Goal: Information Seeking & Learning: Understand process/instructions

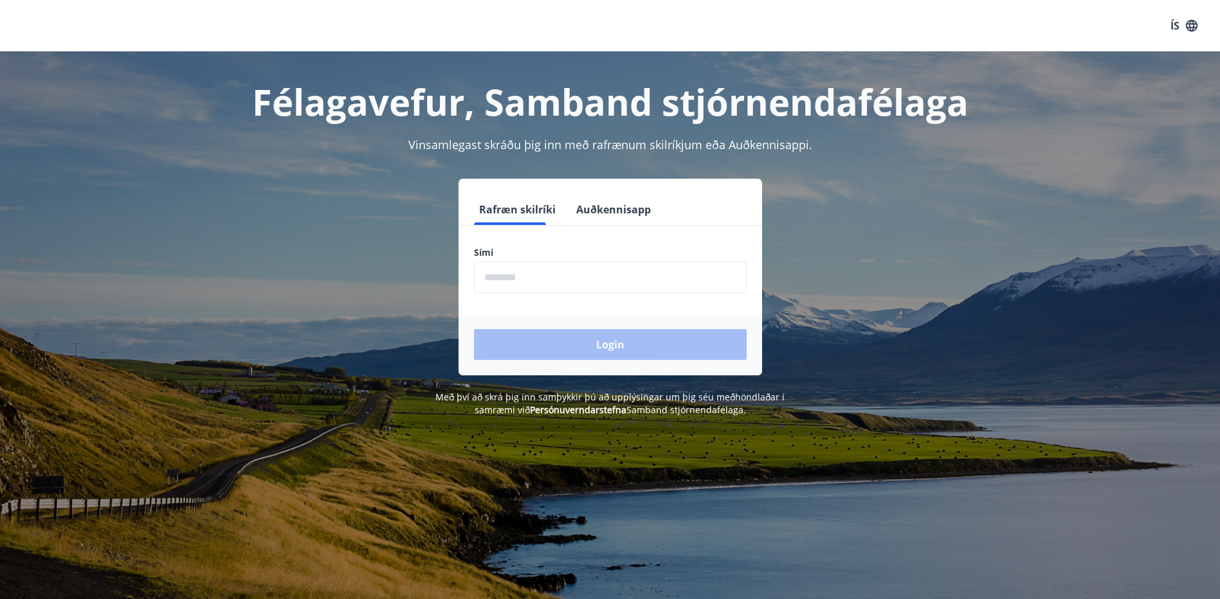
click at [601, 292] on input "phone" at bounding box center [610, 278] width 273 height 32
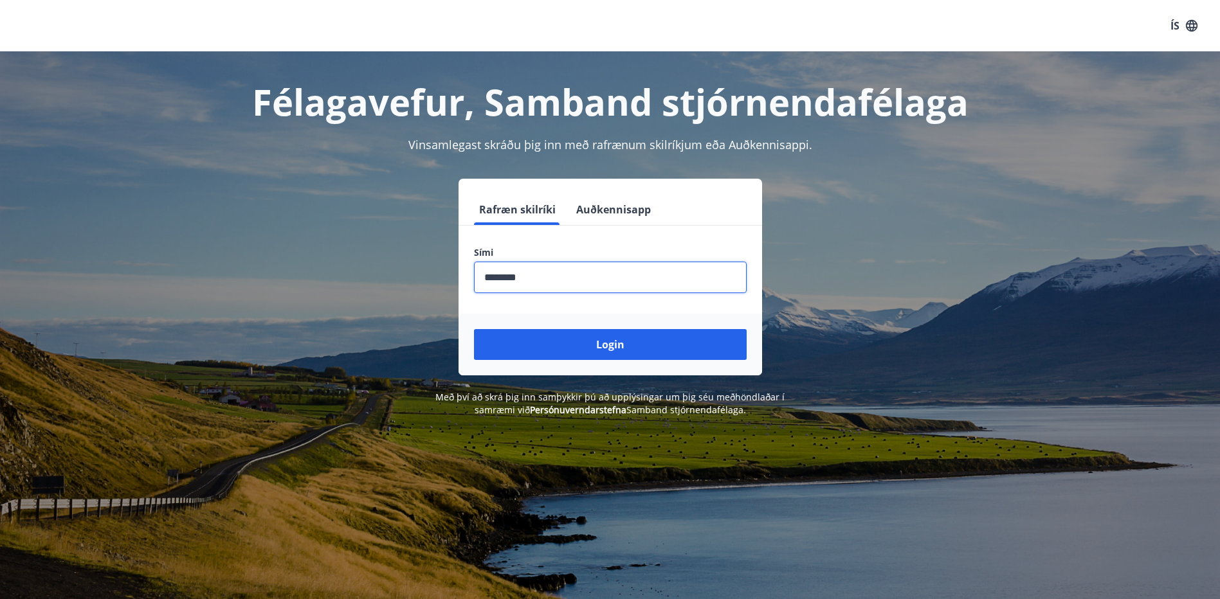
type input "********"
click at [474, 329] on button "Login" at bounding box center [610, 344] width 273 height 31
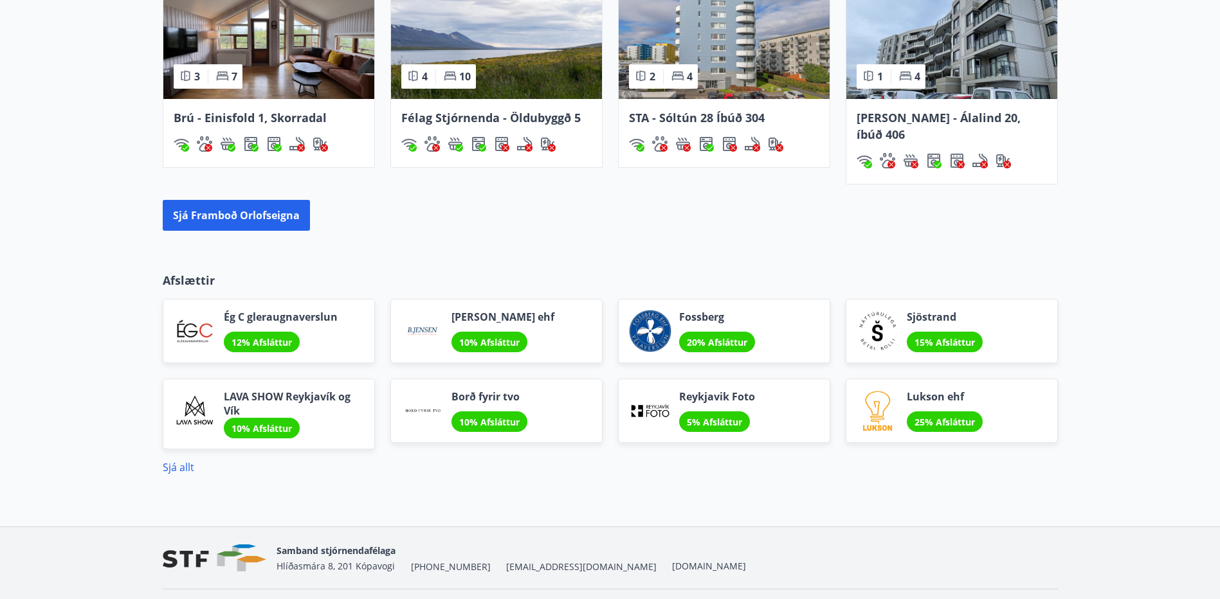
scroll to position [953, 0]
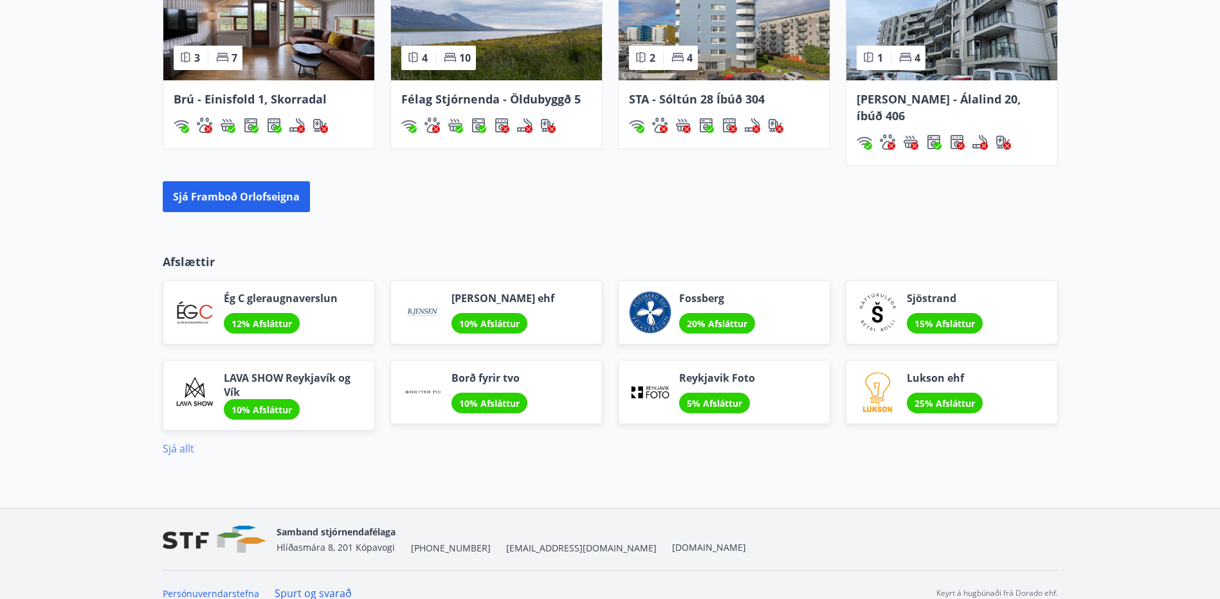
click at [175, 442] on link "Sjá allt" at bounding box center [179, 449] width 32 height 14
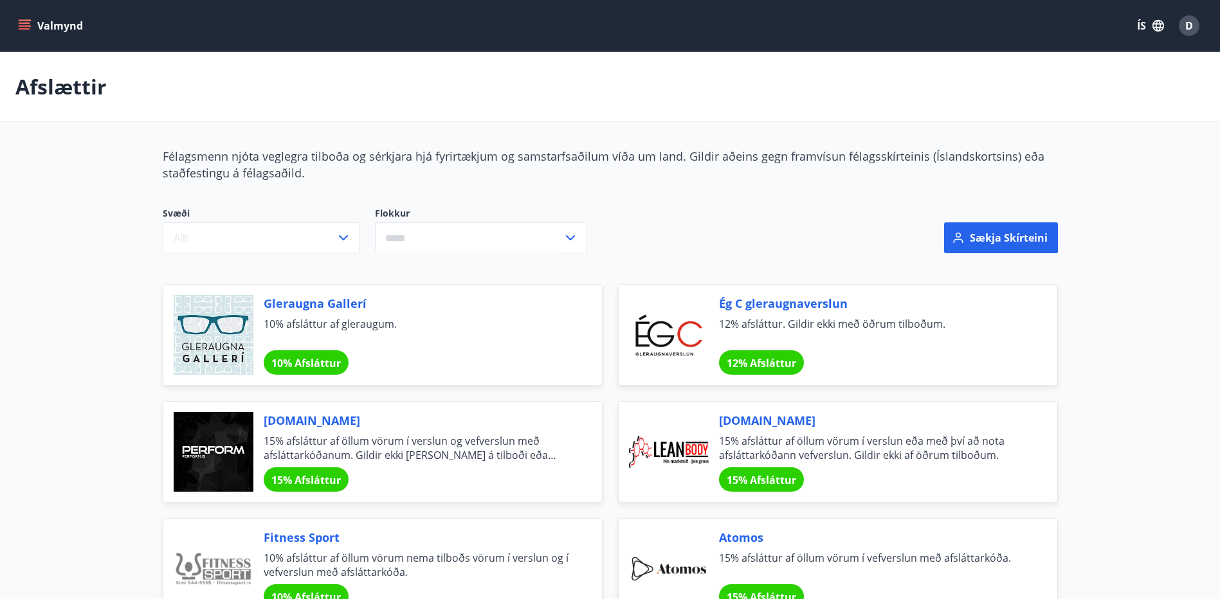
click at [35, 27] on button "Valmynd" at bounding box center [51, 25] width 73 height 23
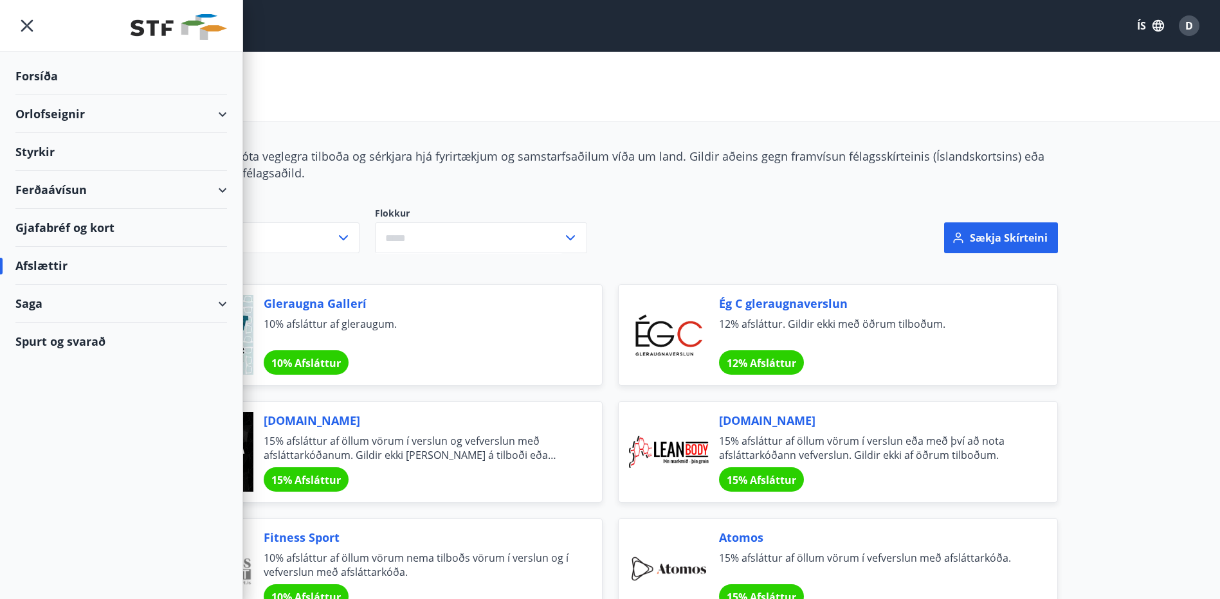
click at [48, 84] on div "Forsíða" at bounding box center [121, 76] width 212 height 38
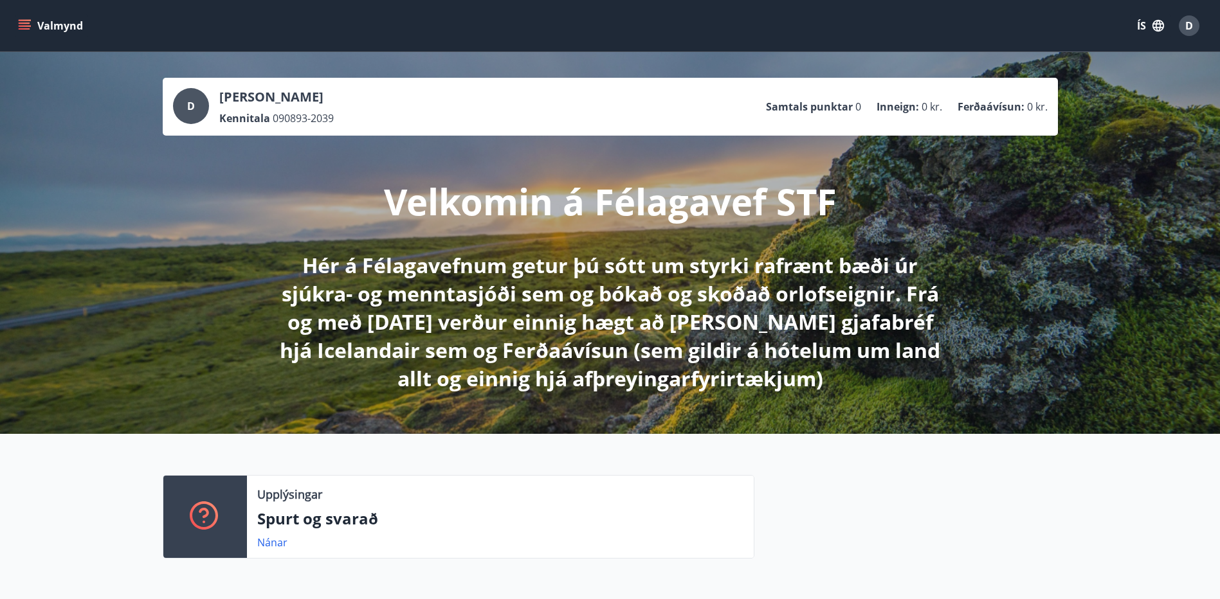
click at [1165, 26] on icon "button" at bounding box center [1158, 26] width 14 height 14
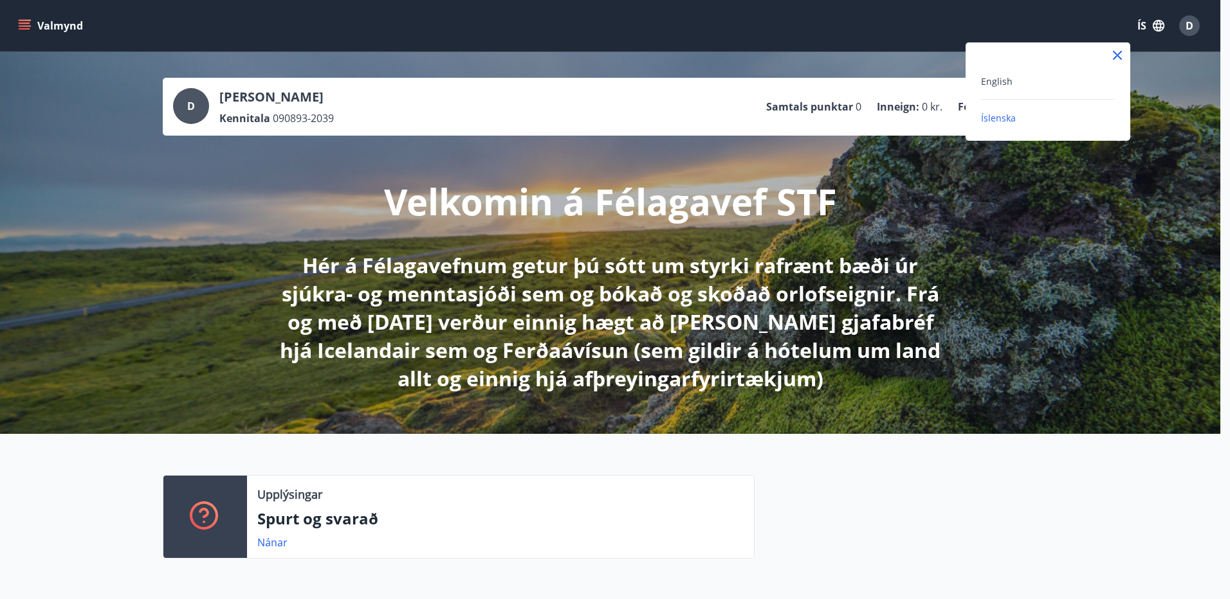
click at [1165, 26] on div at bounding box center [615, 299] width 1230 height 599
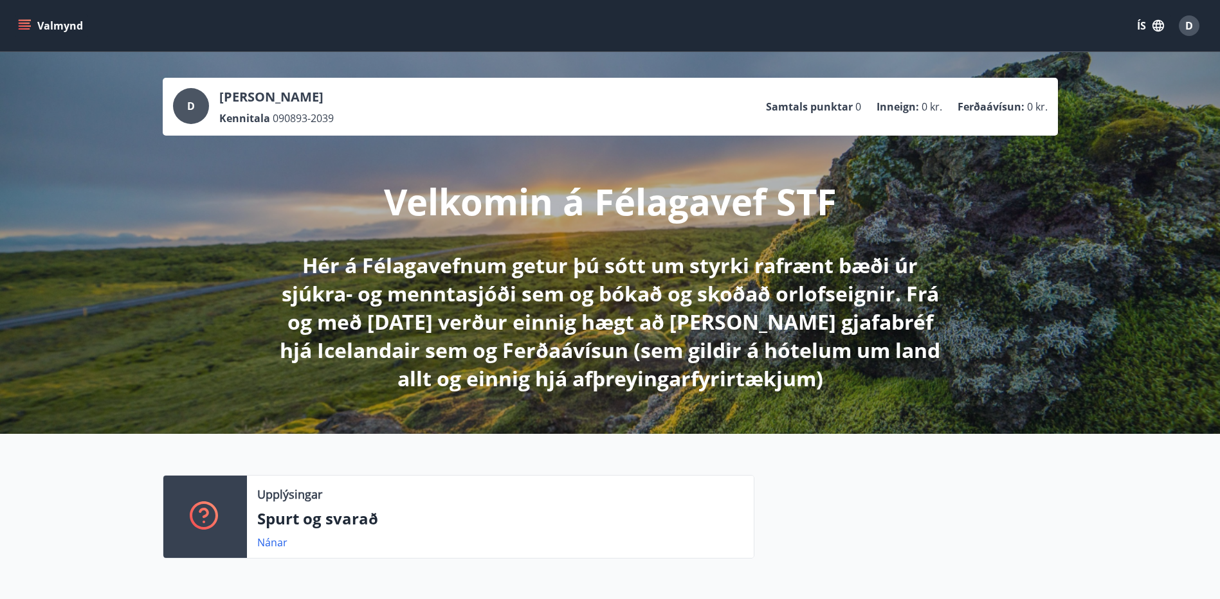
click at [10, 24] on div "Valmynd ÍS D" at bounding box center [610, 25] width 1220 height 51
click at [25, 24] on icon "menu" at bounding box center [25, 23] width 12 height 1
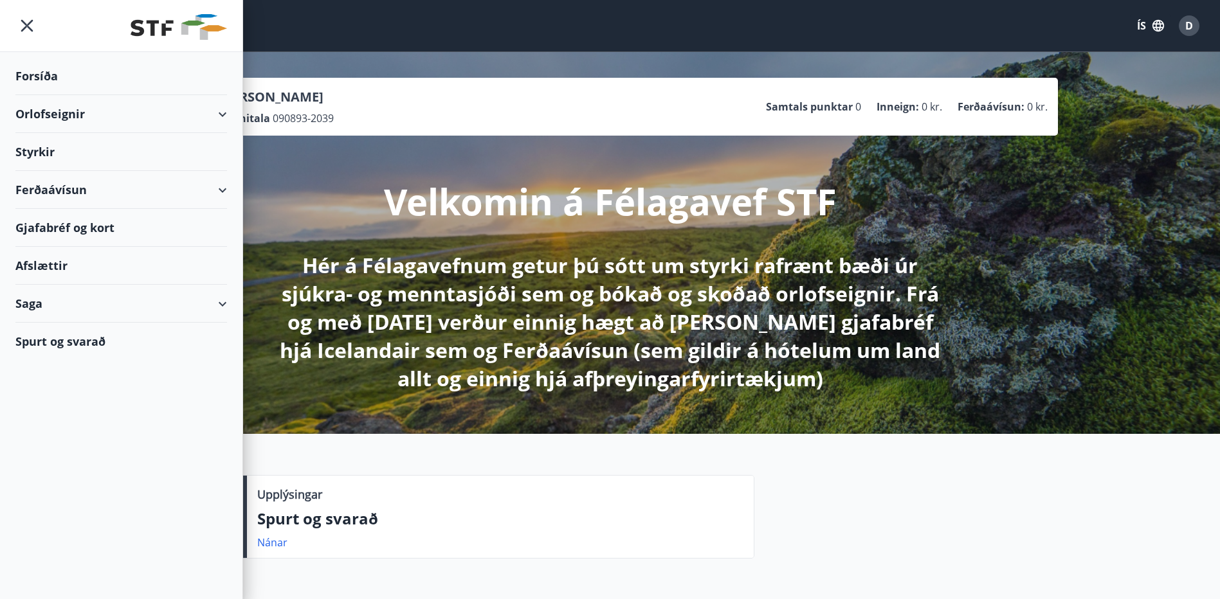
click at [111, 121] on div "Orlofseignir" at bounding box center [121, 114] width 212 height 38
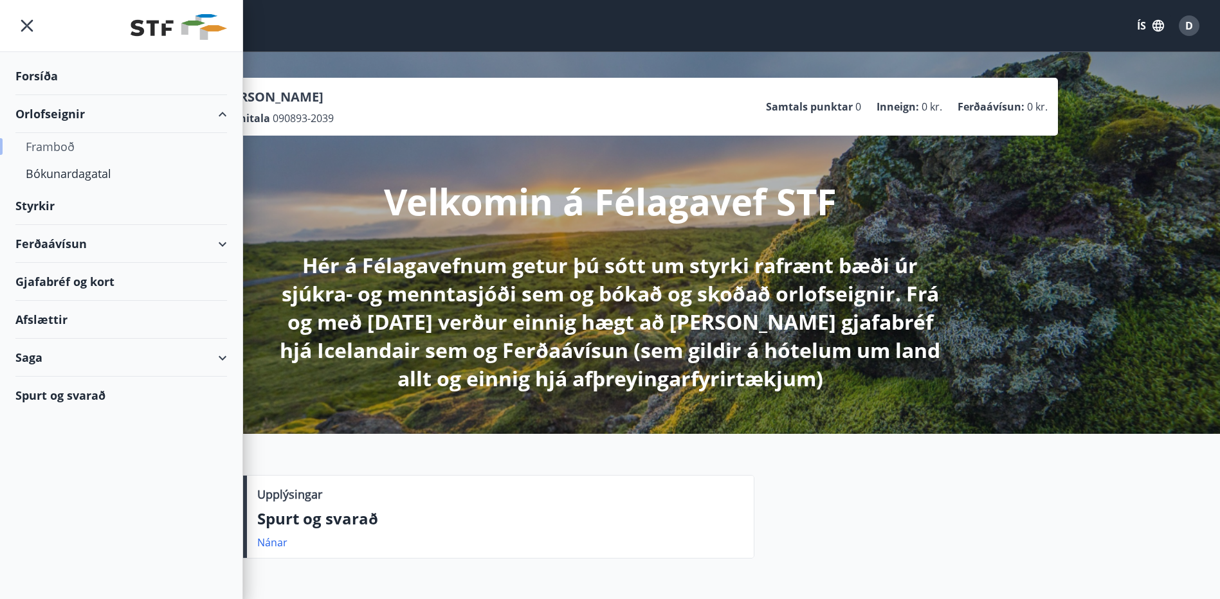
click at [54, 151] on div "Framboð" at bounding box center [121, 146] width 191 height 27
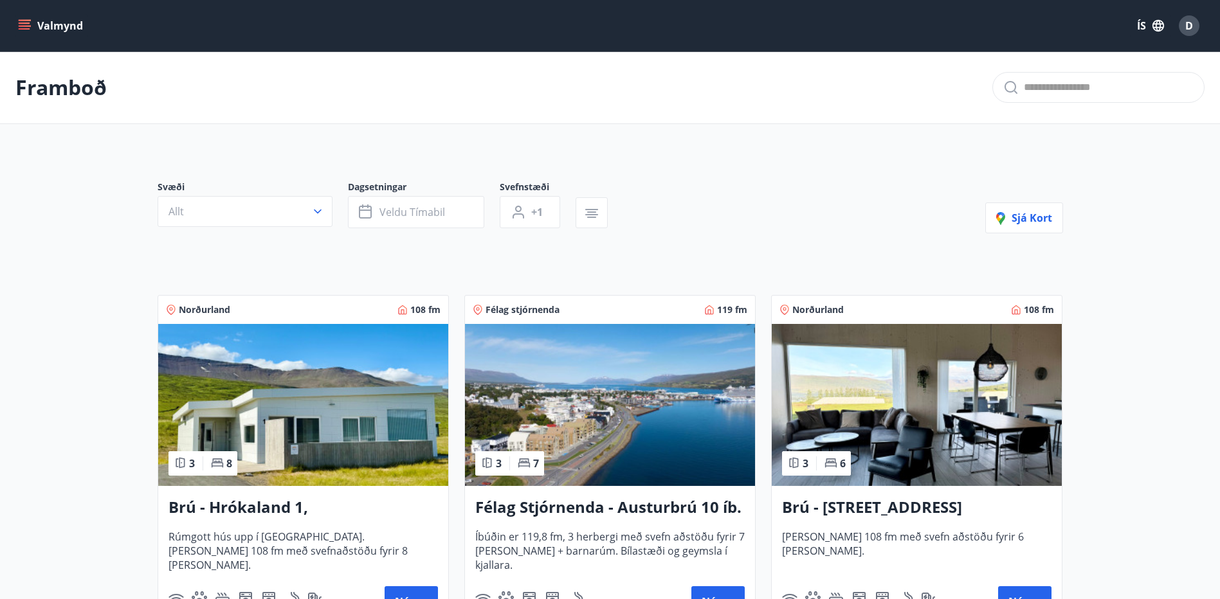
click at [23, 30] on icon "menu" at bounding box center [25, 28] width 12 height 1
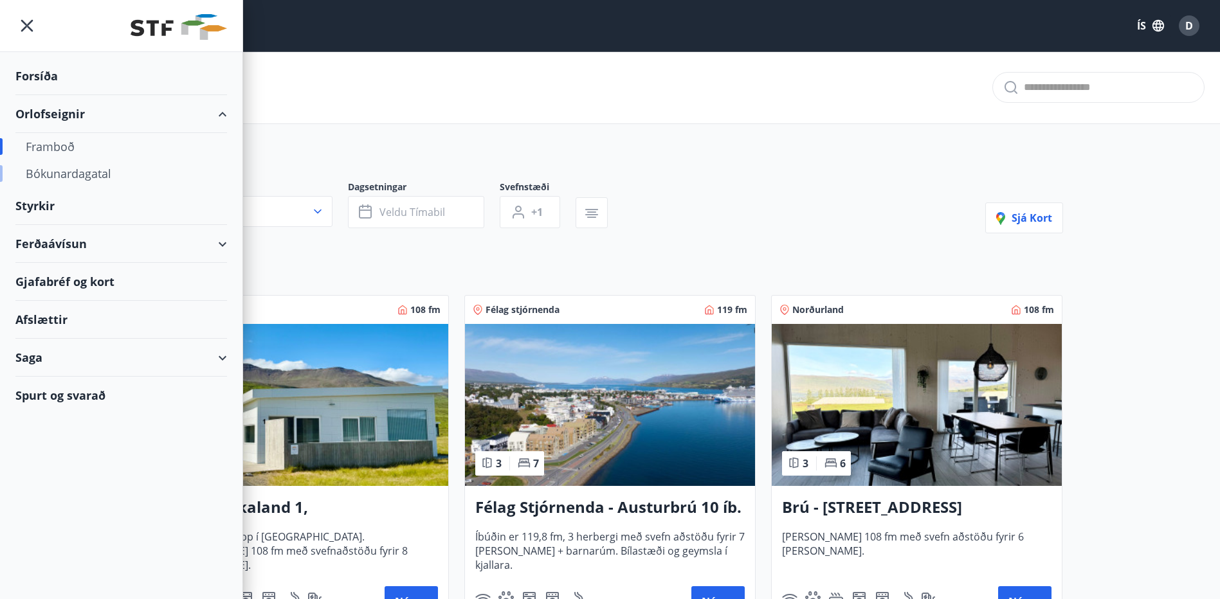
click at [86, 177] on div "Bókunardagatal" at bounding box center [121, 173] width 191 height 27
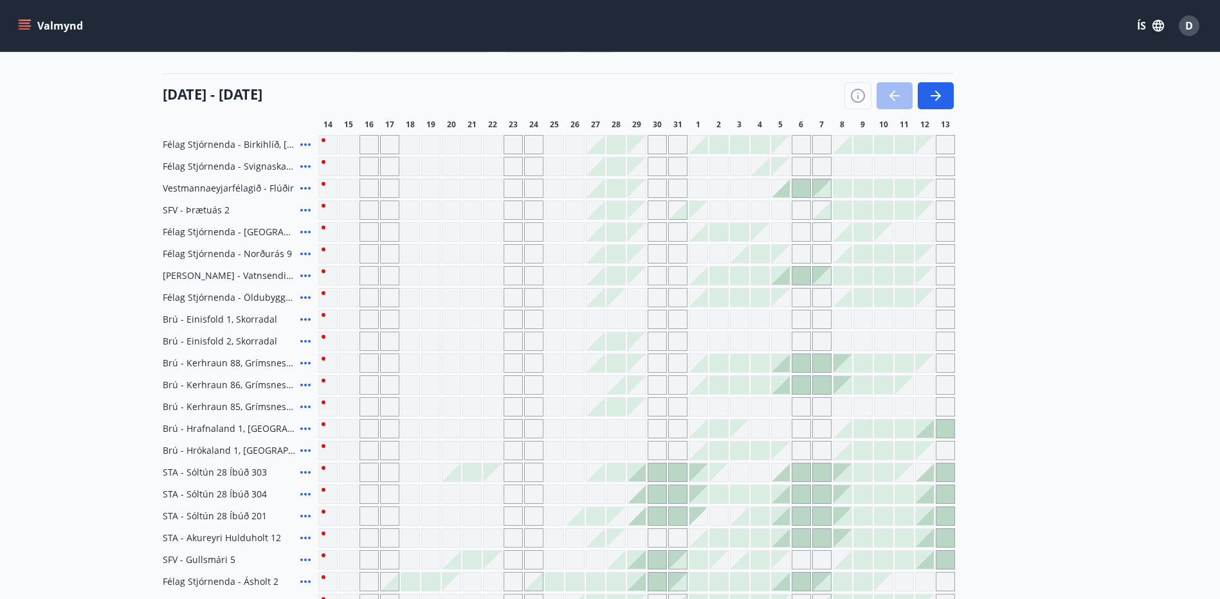
scroll to position [129, 0]
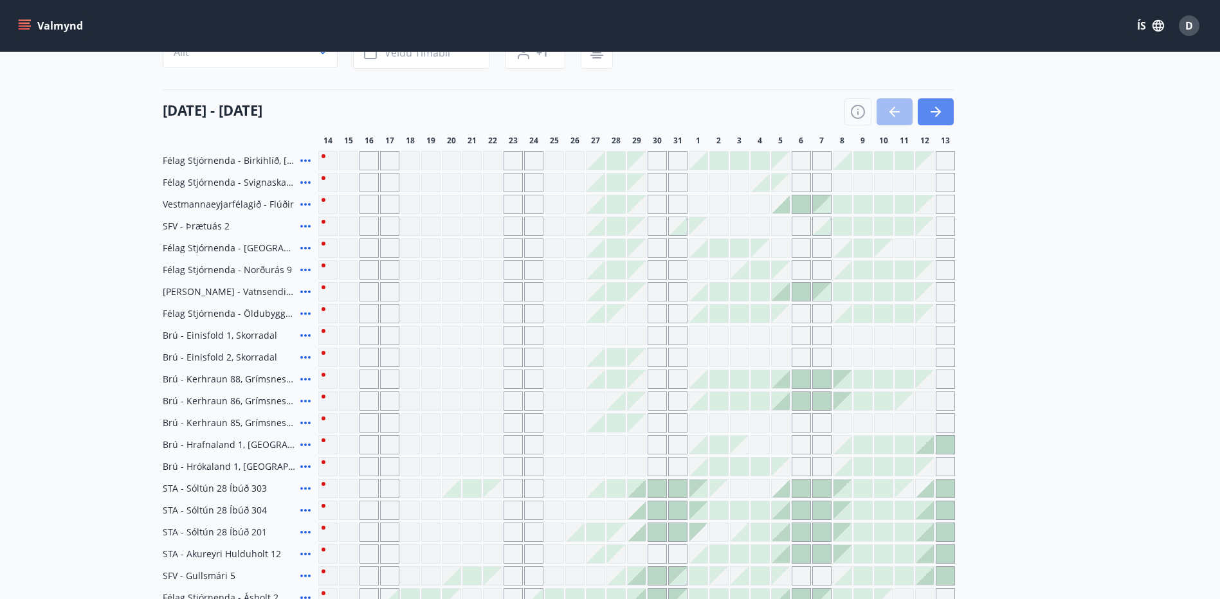
click at [947, 116] on button "button" at bounding box center [936, 111] width 36 height 27
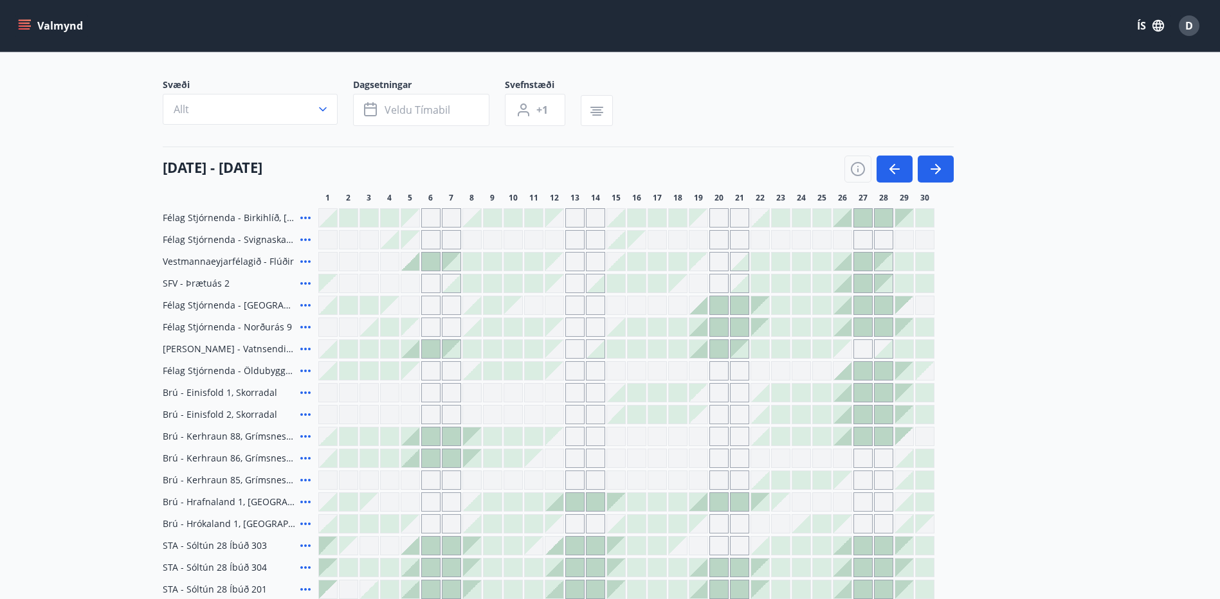
scroll to position [64, 0]
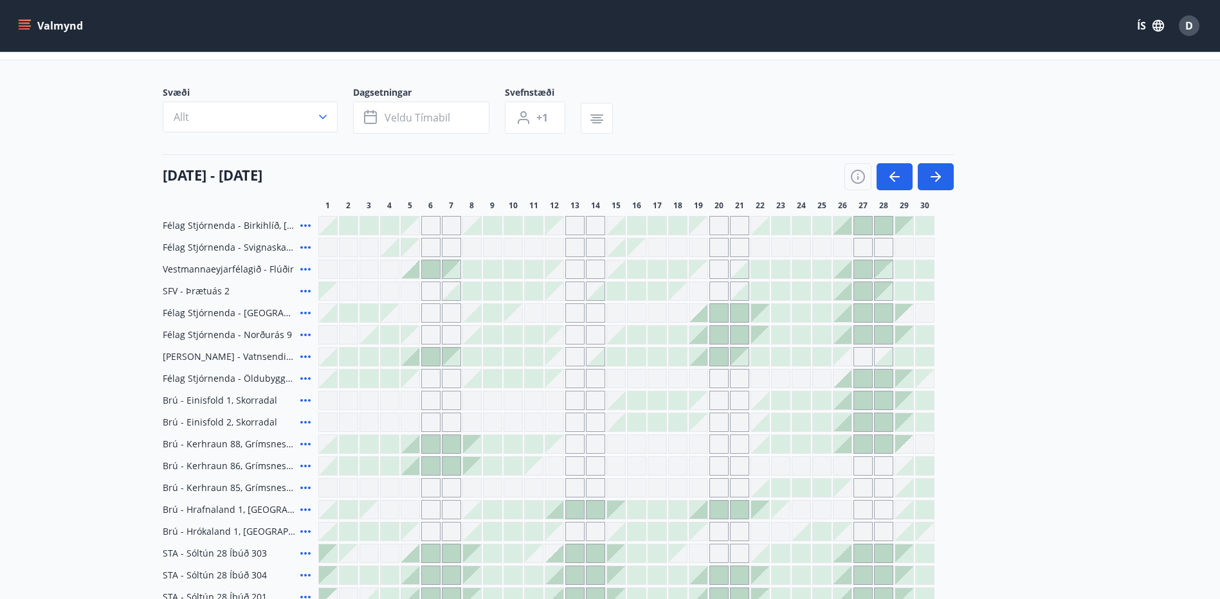
click at [426, 276] on div at bounding box center [431, 269] width 18 height 18
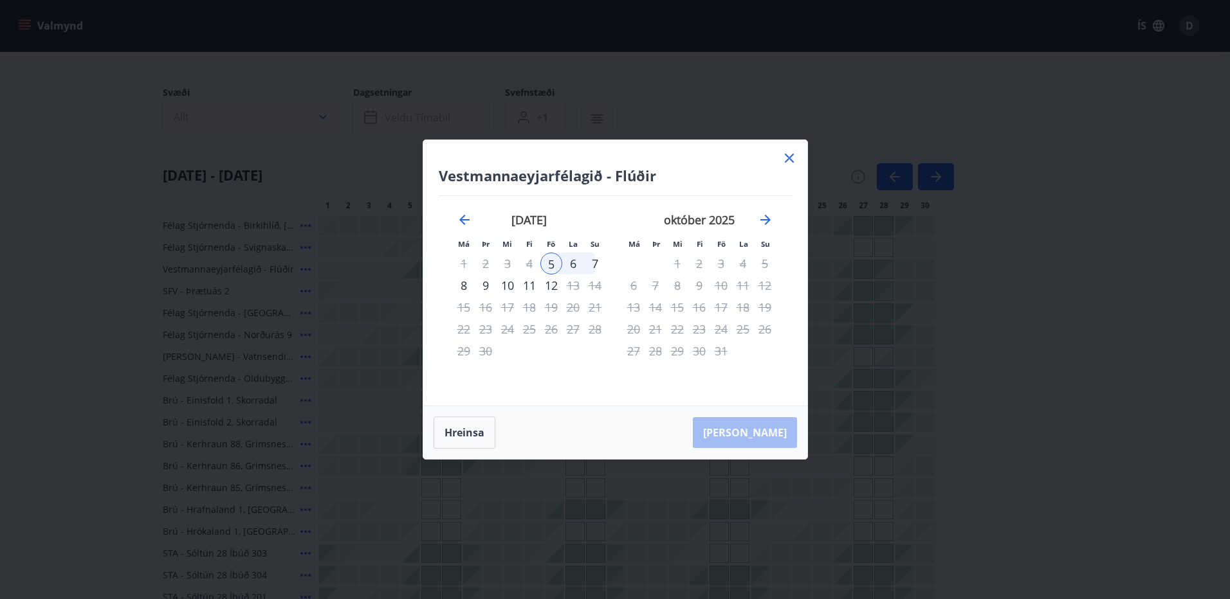
click at [794, 154] on icon at bounding box center [788, 157] width 15 height 15
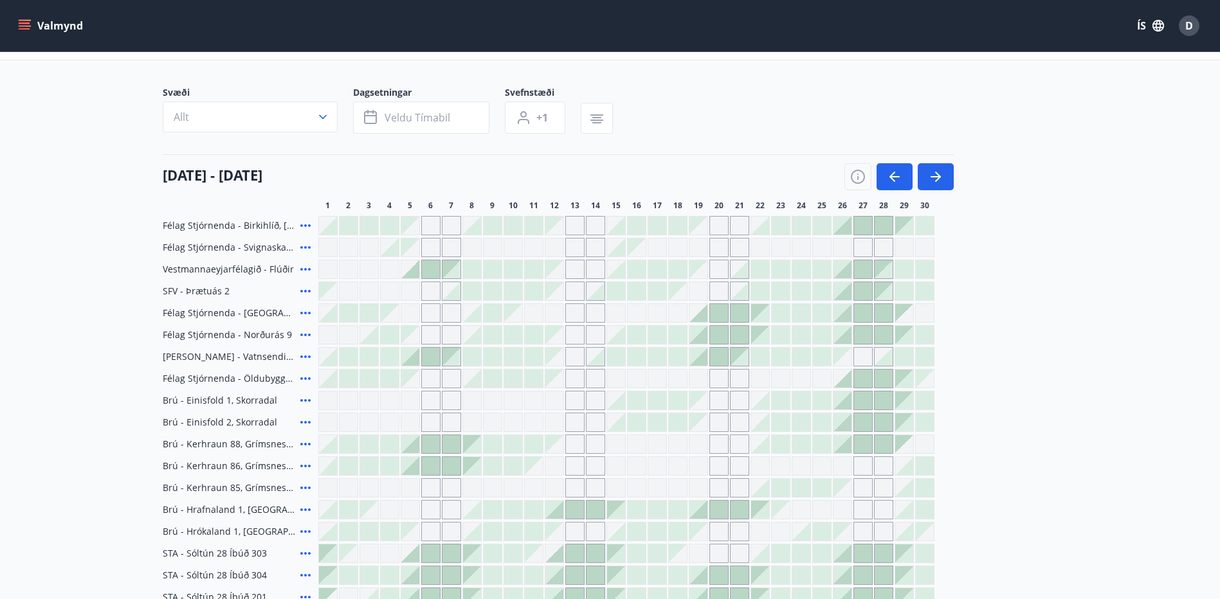
click at [785, 157] on div "[DATE] - [DATE]" at bounding box center [558, 172] width 791 height 36
click at [307, 269] on icon at bounding box center [305, 269] width 15 height 15
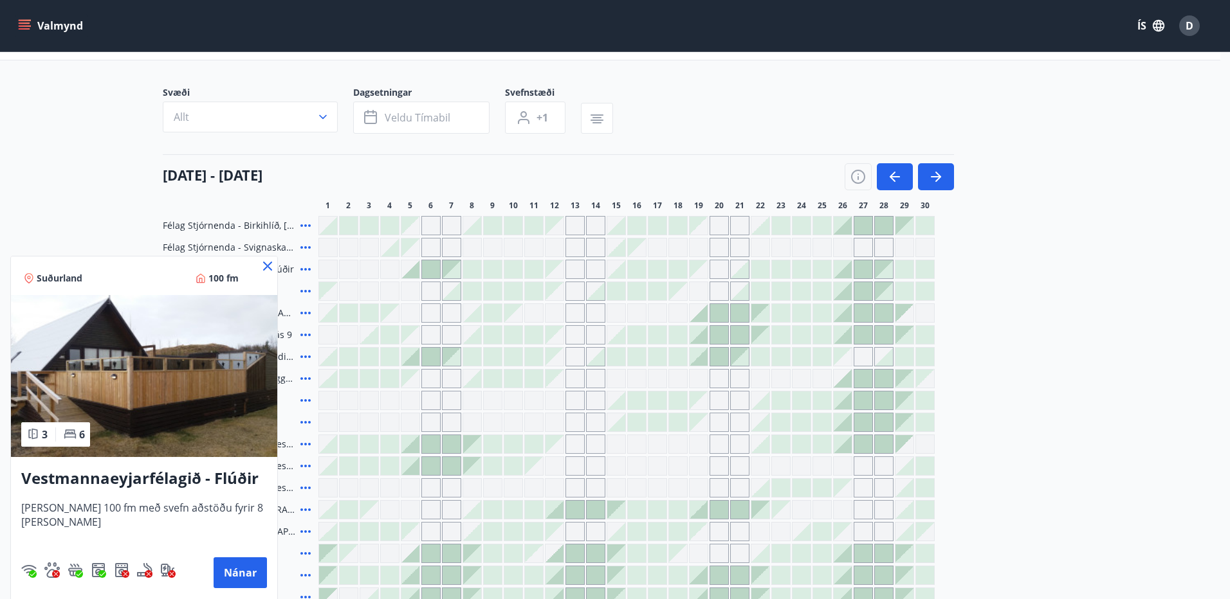
click at [262, 265] on icon at bounding box center [267, 266] width 15 height 15
click at [268, 229] on span "Félag Stjórnenda - Birkihlíð, [GEOGRAPHIC_DATA]" at bounding box center [229, 225] width 132 height 13
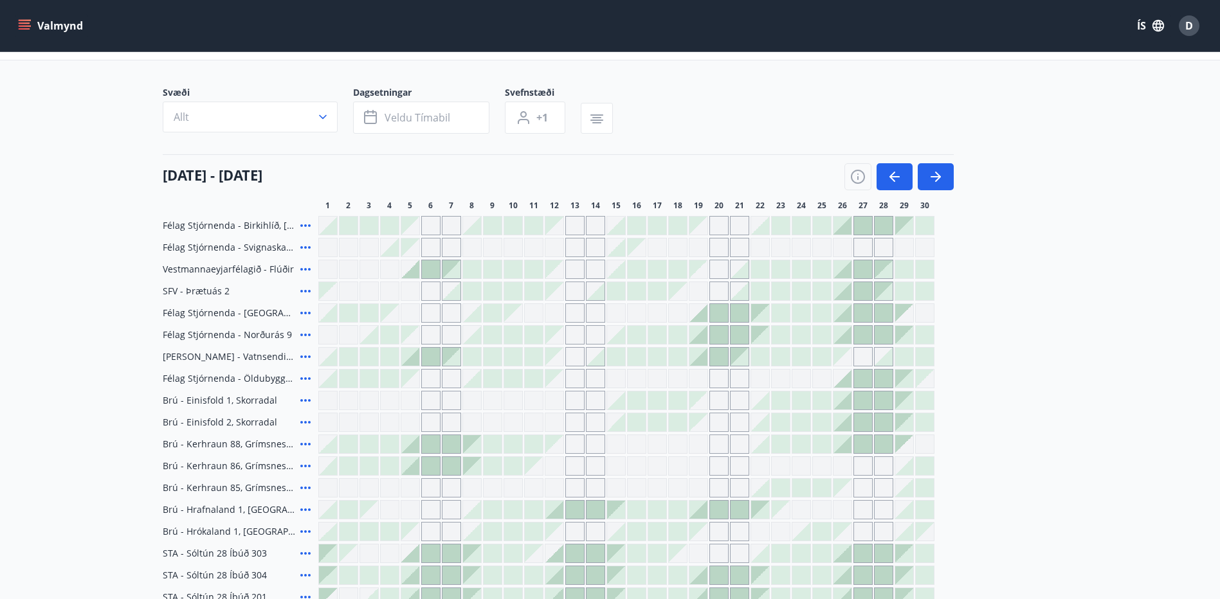
click at [309, 226] on icon at bounding box center [305, 225] width 10 height 3
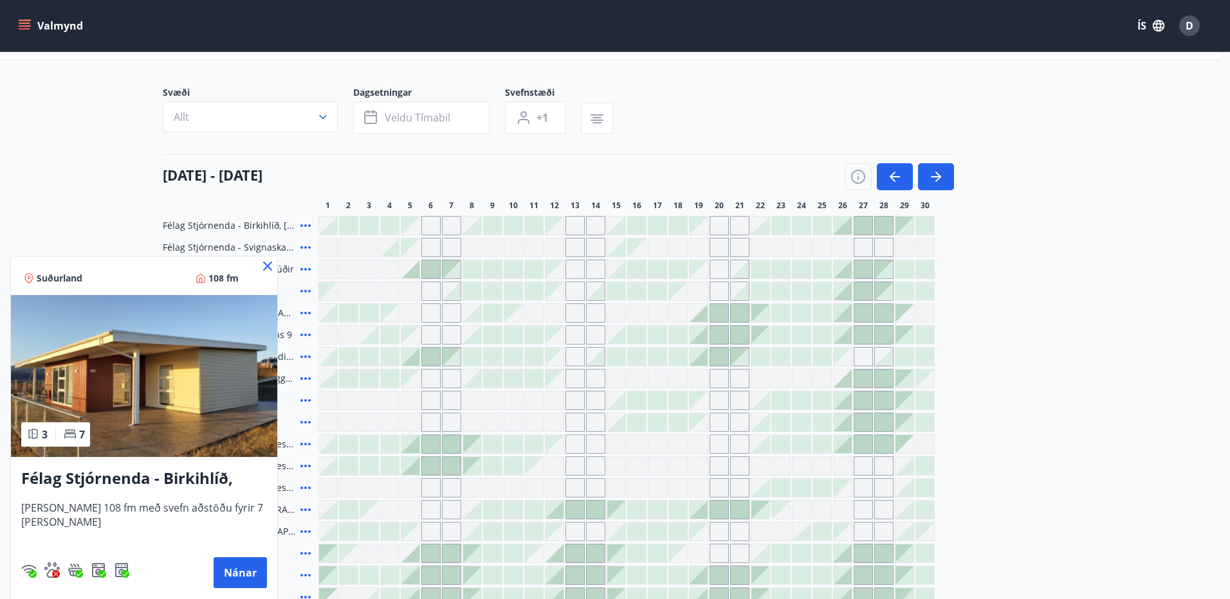
click at [265, 266] on icon at bounding box center [267, 266] width 15 height 15
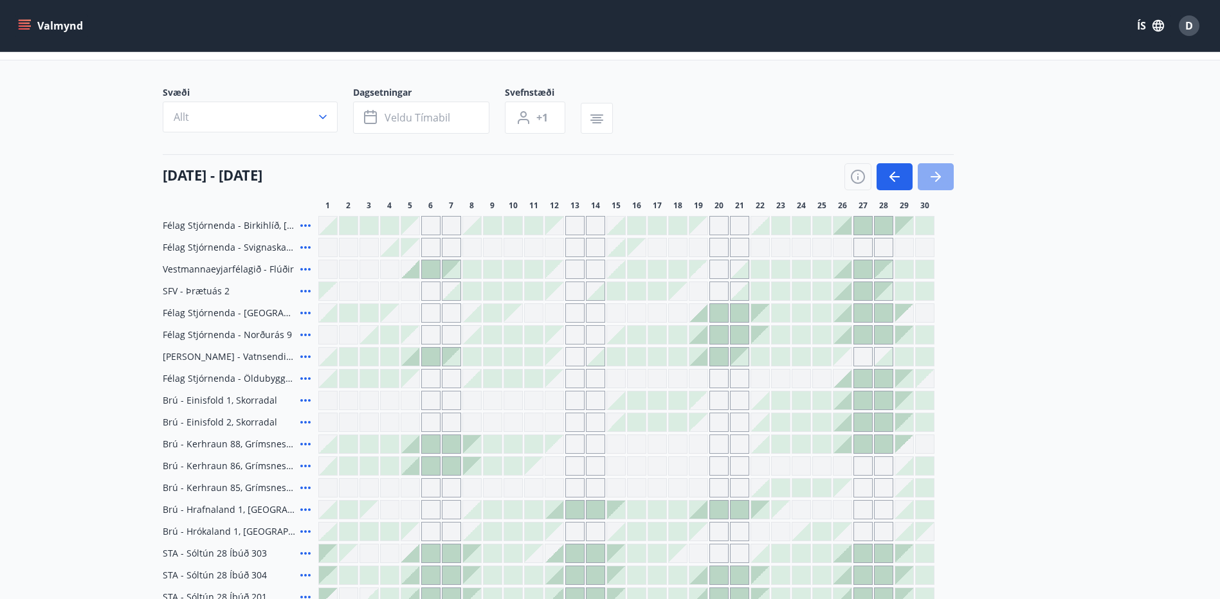
click at [933, 167] on button "button" at bounding box center [936, 176] width 36 height 27
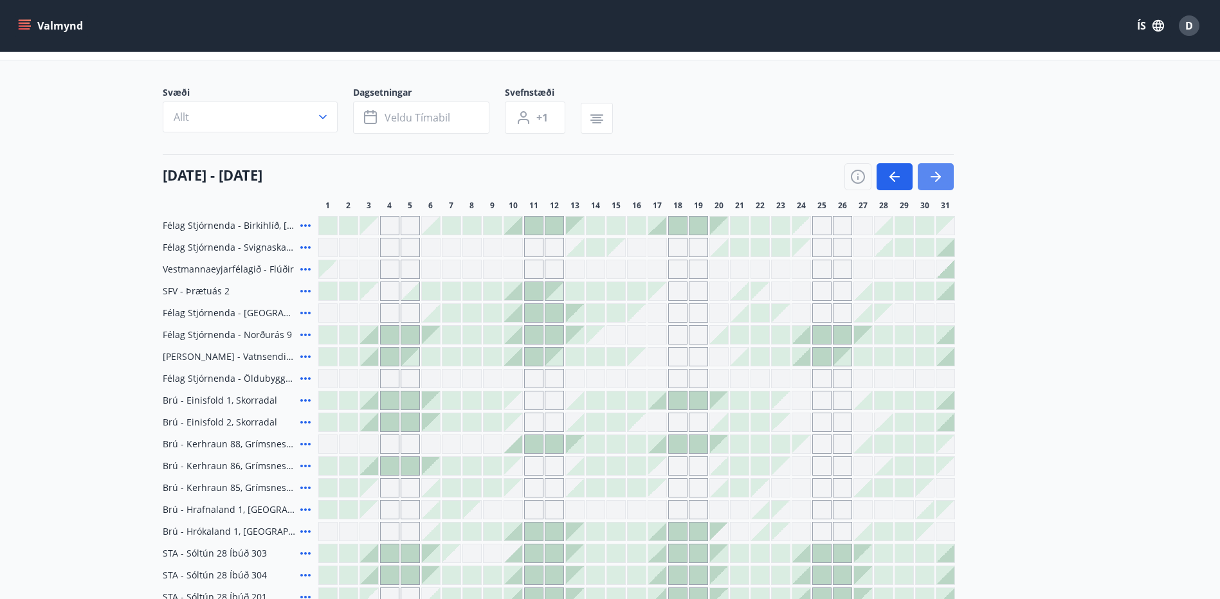
drag, startPoint x: 936, startPoint y: 170, endPoint x: 927, endPoint y: 179, distance: 13.2
click at [937, 170] on icon "button" at bounding box center [935, 176] width 15 height 15
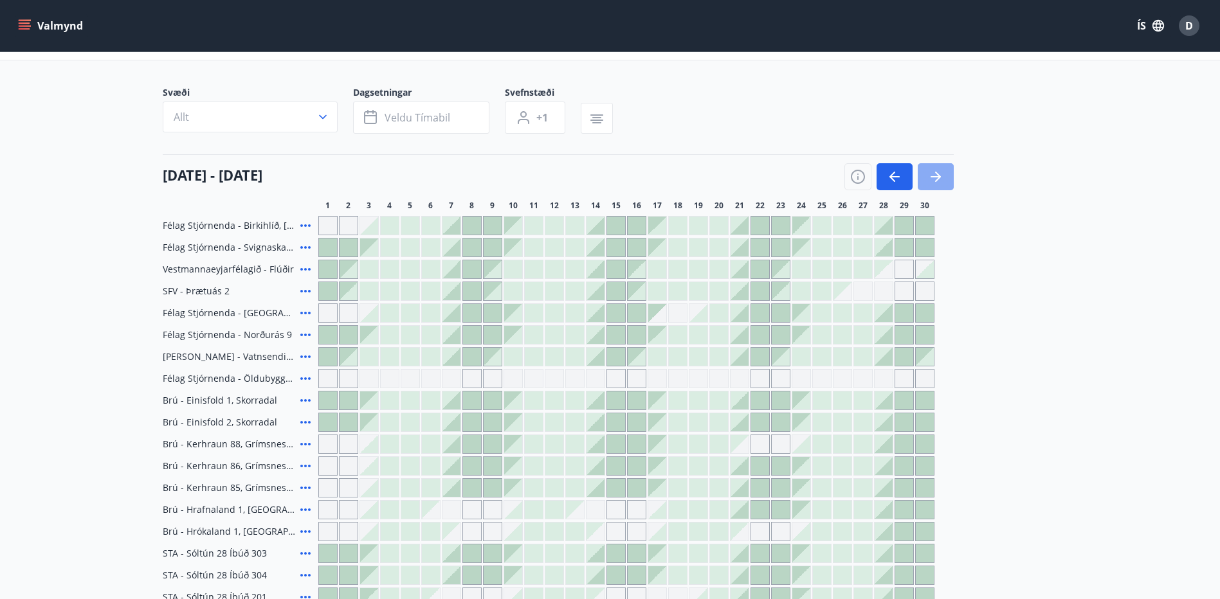
click at [927, 179] on button "button" at bounding box center [936, 176] width 36 height 27
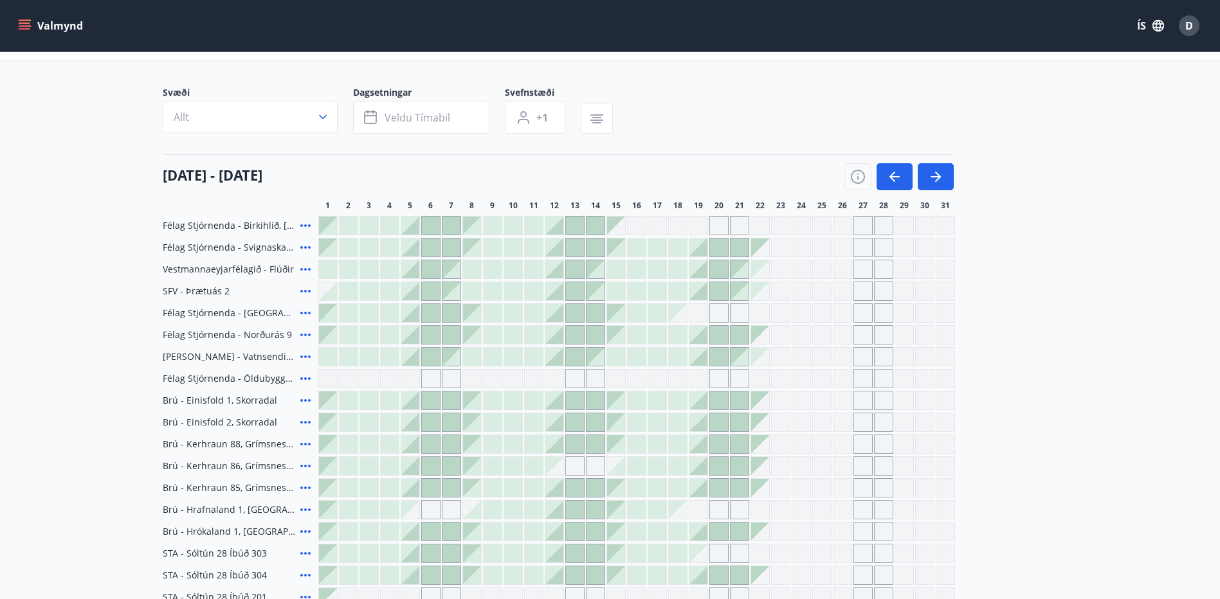
drag, startPoint x: 702, startPoint y: 250, endPoint x: 709, endPoint y: 270, distance: 20.9
click at [703, 251] on div at bounding box center [698, 248] width 18 height 18
click at [758, 246] on div "Gráir dagar eru ekki bókanlegir" at bounding box center [760, 248] width 18 height 18
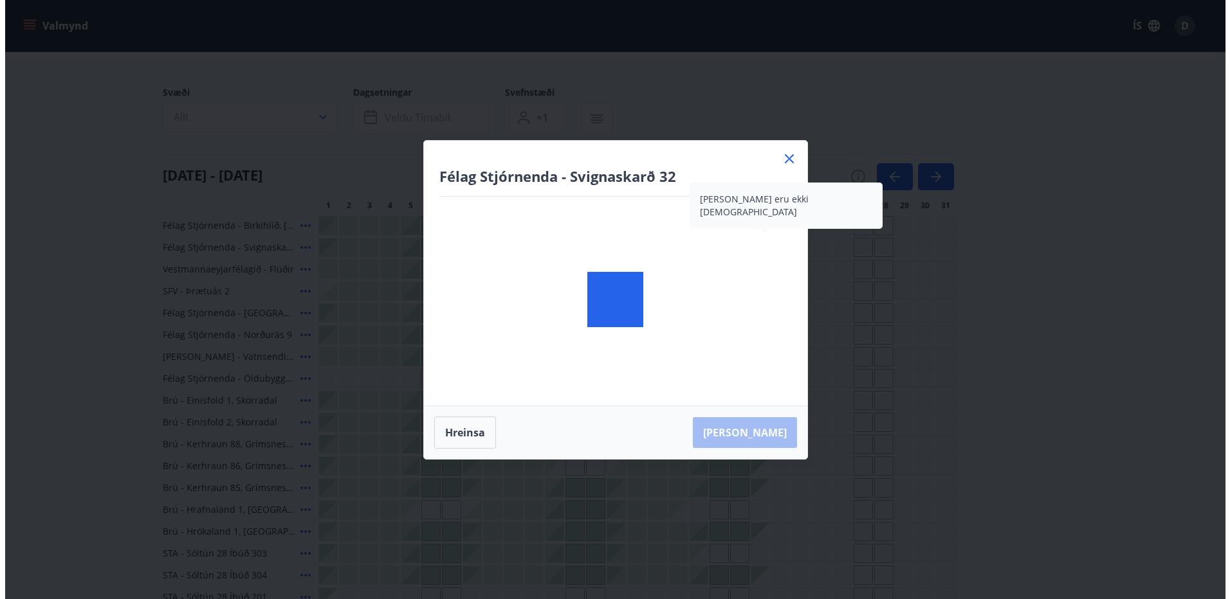
scroll to position [192, 0]
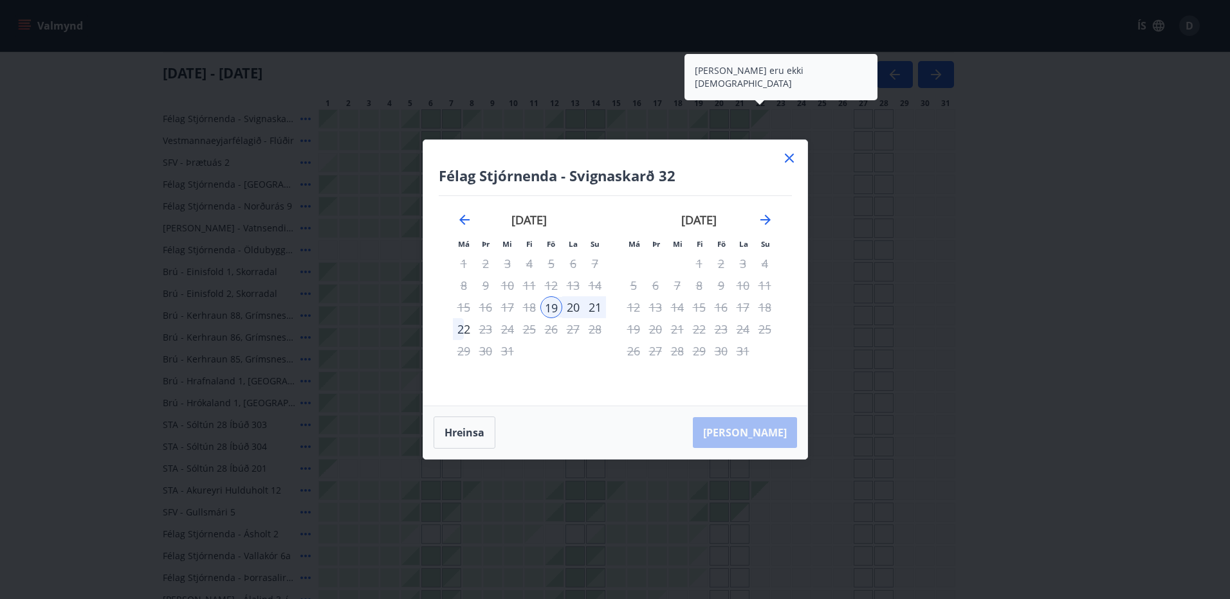
click at [787, 161] on icon at bounding box center [788, 157] width 15 height 15
click at [790, 157] on div "Gráir dagar eru ekki bókanlegir" at bounding box center [780, 162] width 19 height 19
click at [792, 154] on div "Gráir dagar eru ekki bókanlegir" at bounding box center [801, 162] width 19 height 19
click at [1091, 164] on main "Bókunardagatal Svæði Allt Dagsetningar Veldu tímabil Svefnstæði +1 [DATE] - [DA…" at bounding box center [610, 278] width 1220 height 838
click at [756, 440] on div "Gráir dagar eru ekki bókanlegir" at bounding box center [760, 447] width 18 height 18
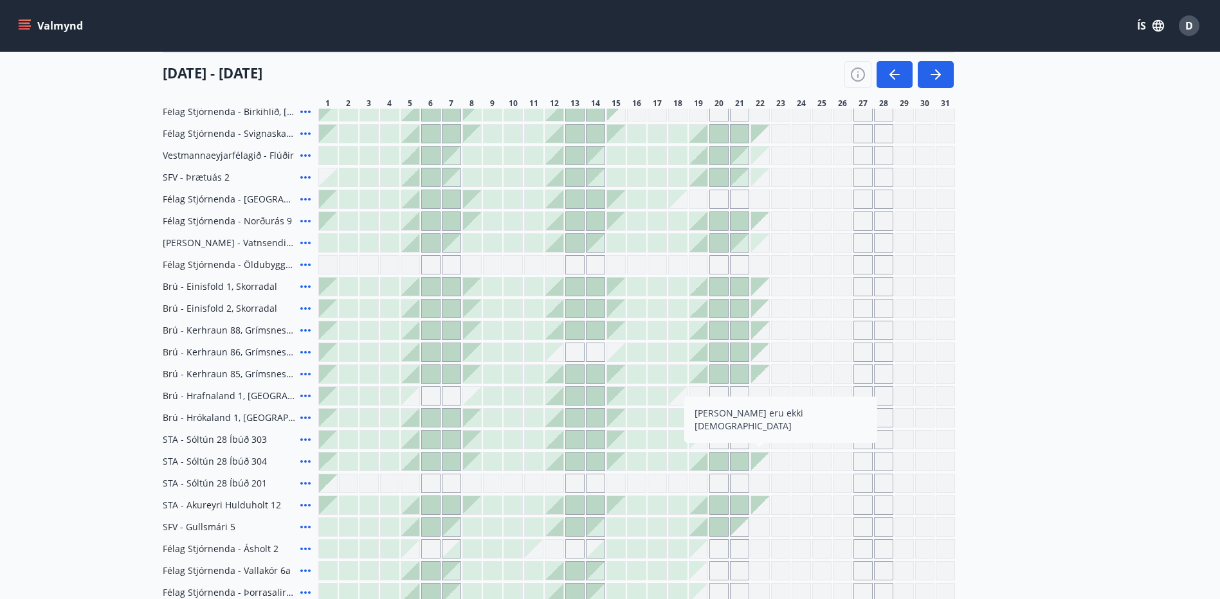
scroll to position [128, 0]
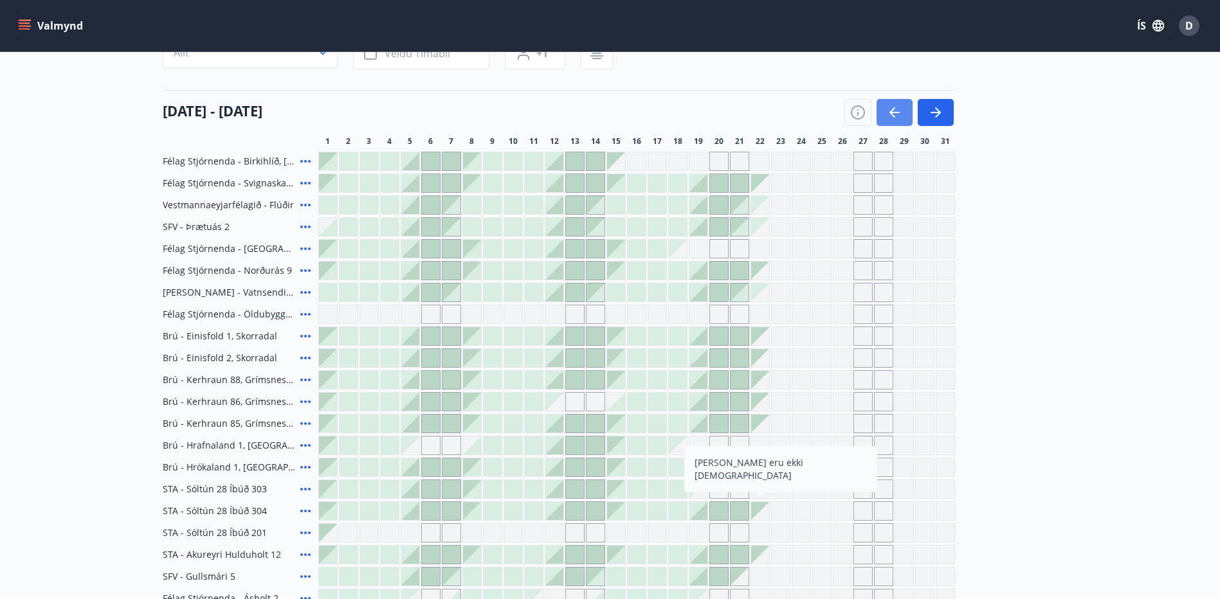
click at [892, 111] on icon "button" at bounding box center [892, 112] width 6 height 10
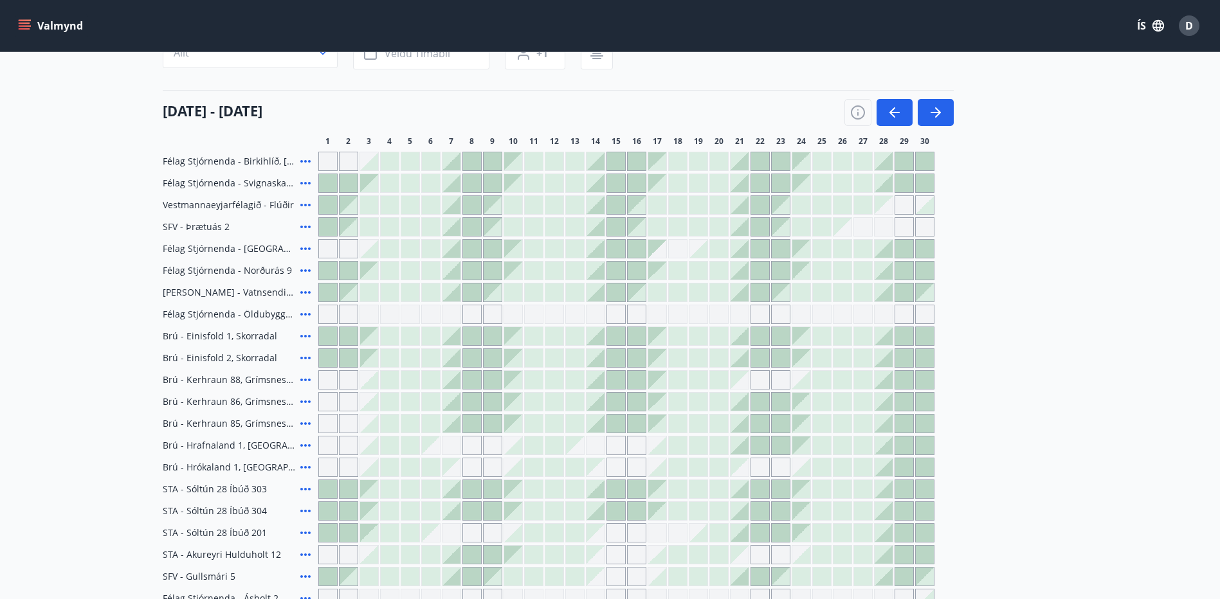
click at [303, 228] on icon at bounding box center [305, 226] width 15 height 15
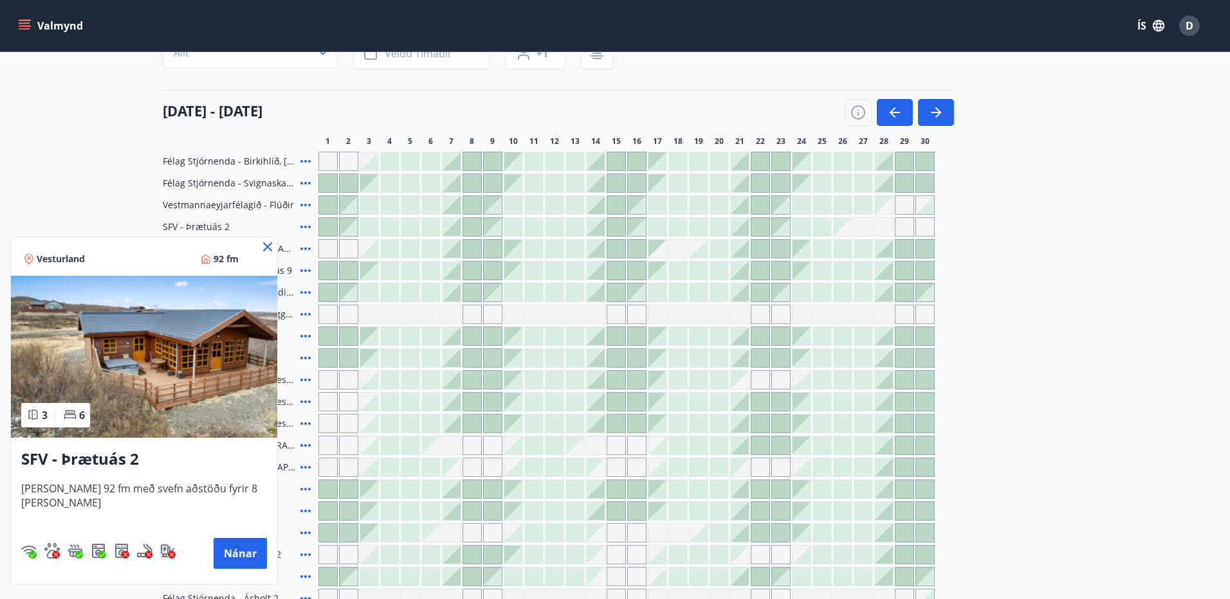
click at [260, 250] on icon at bounding box center [267, 246] width 15 height 15
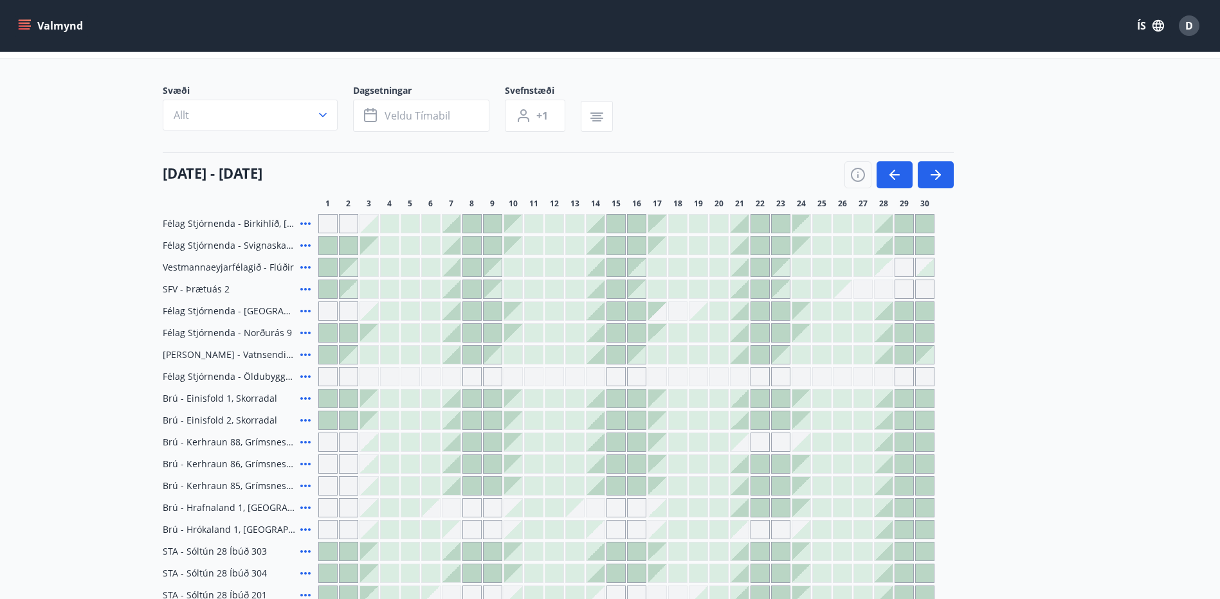
scroll to position [64, 0]
click at [886, 175] on button "button" at bounding box center [895, 176] width 36 height 27
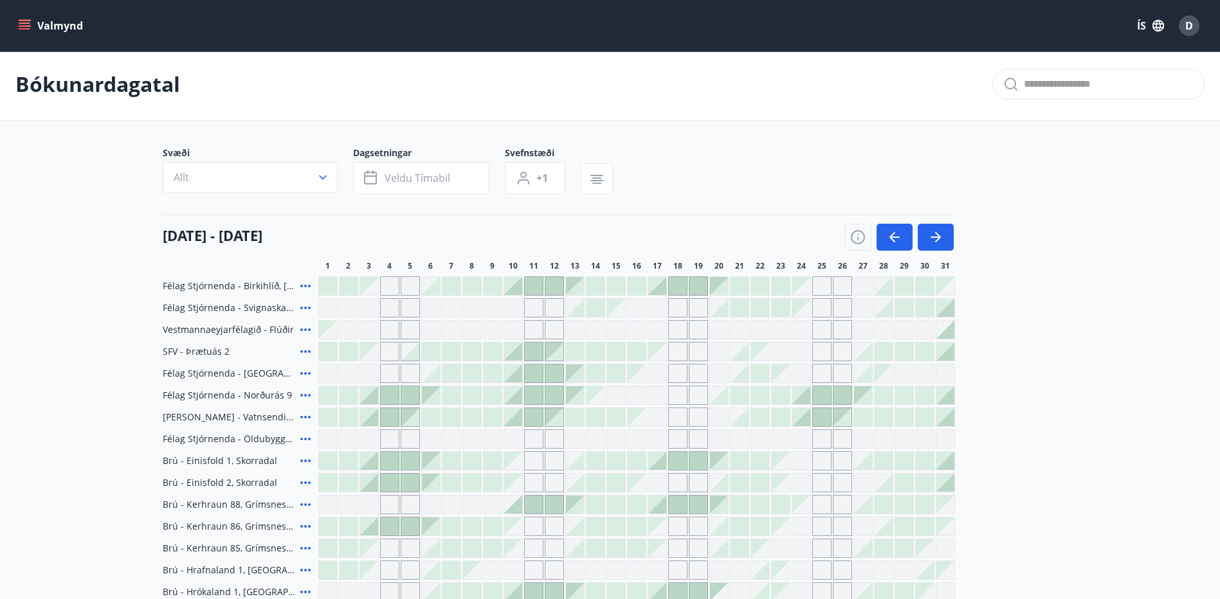
scroll to position [0, 0]
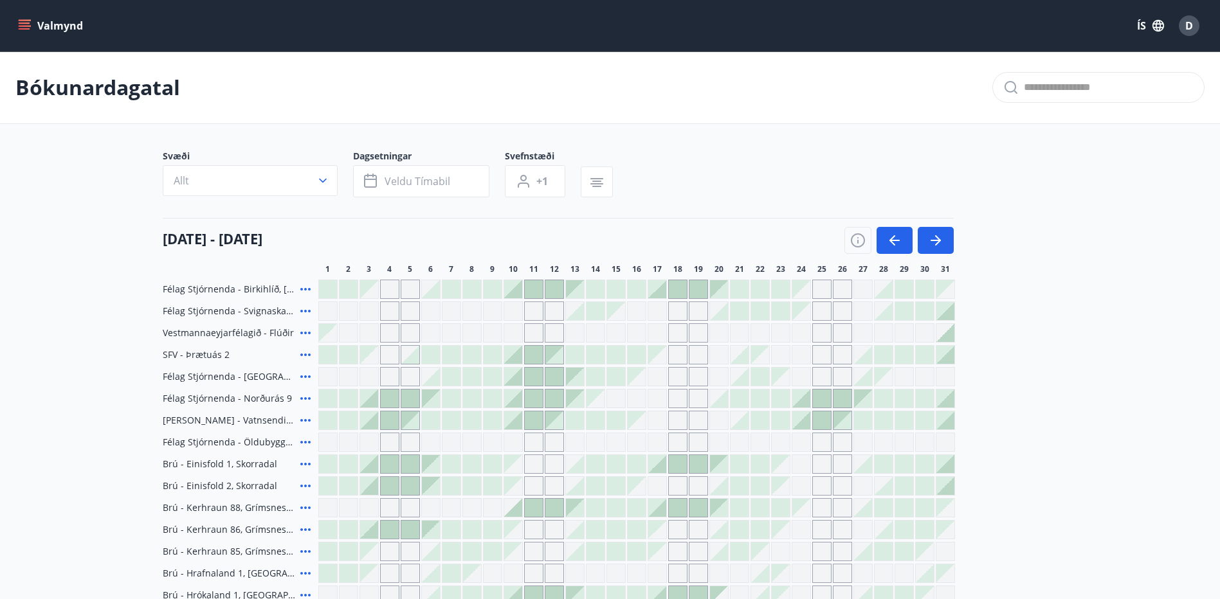
click at [905, 244] on button "button" at bounding box center [895, 240] width 36 height 27
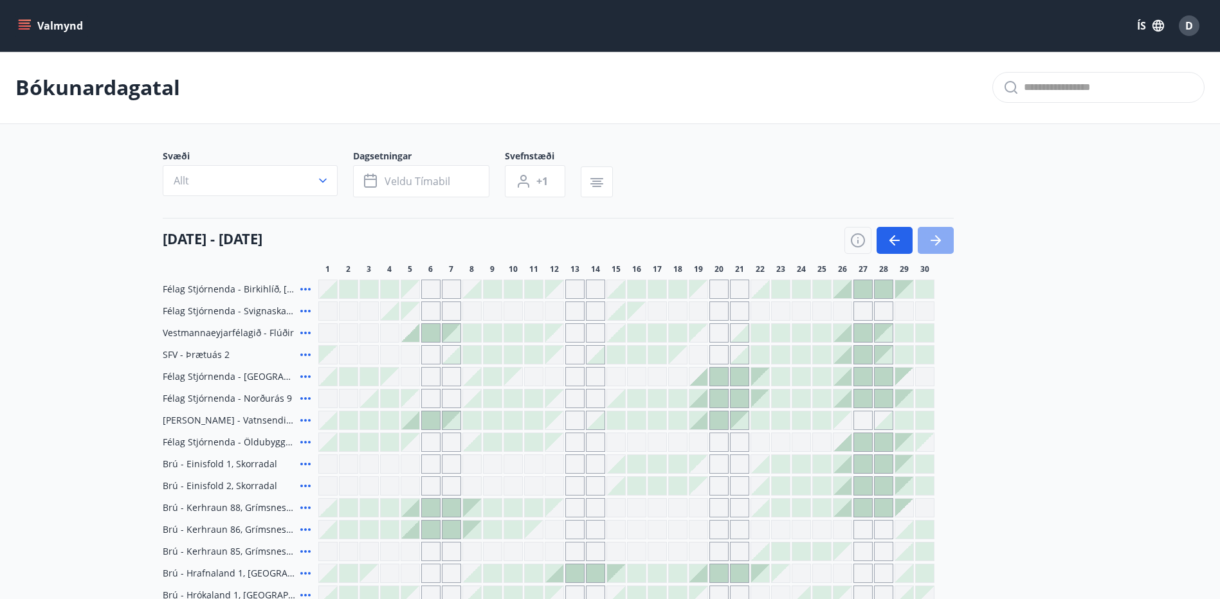
click at [948, 237] on button "button" at bounding box center [936, 240] width 36 height 27
click at [946, 238] on button "button" at bounding box center [936, 240] width 36 height 27
click at [796, 208] on div "Svæði Allt Dagsetningar Veldu tímabil Svefnstæði +1 [DATE] - [DATE] 1 2 3 4 5 6…" at bounding box center [610, 520] width 895 height 740
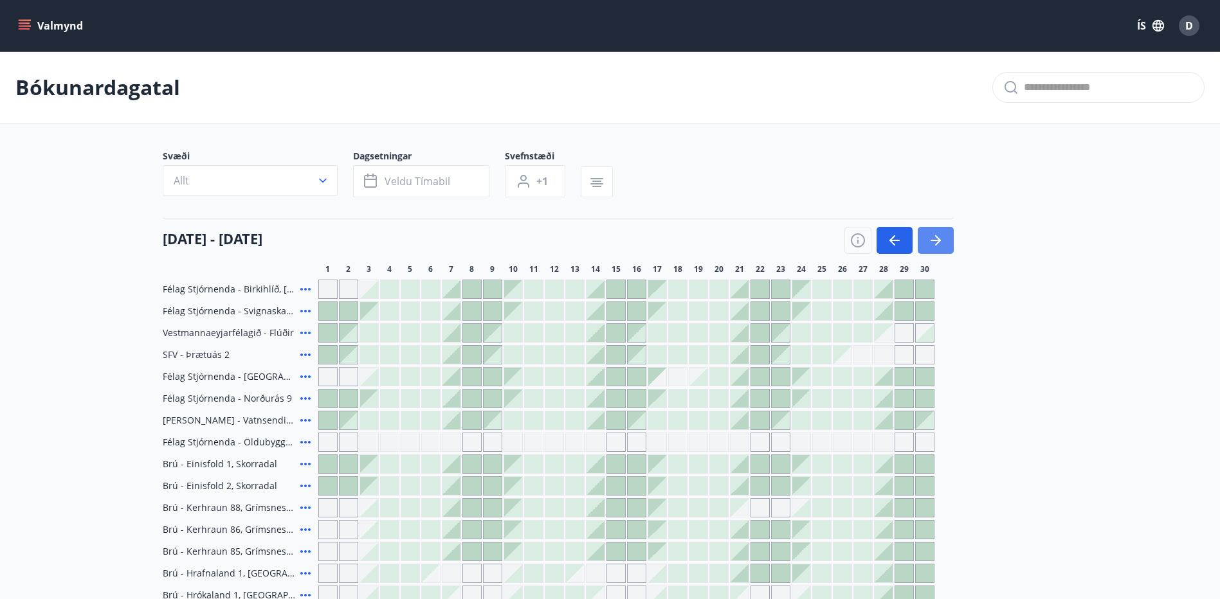
click at [931, 232] on button "button" at bounding box center [936, 240] width 36 height 27
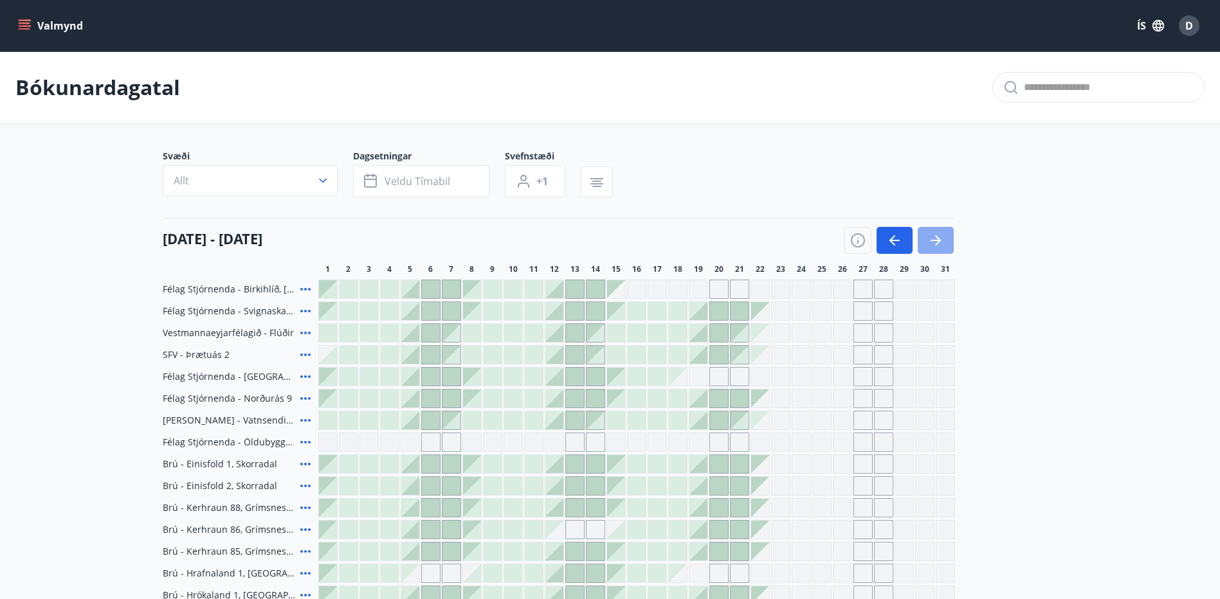
click at [934, 234] on icon "button" at bounding box center [935, 240] width 15 height 15
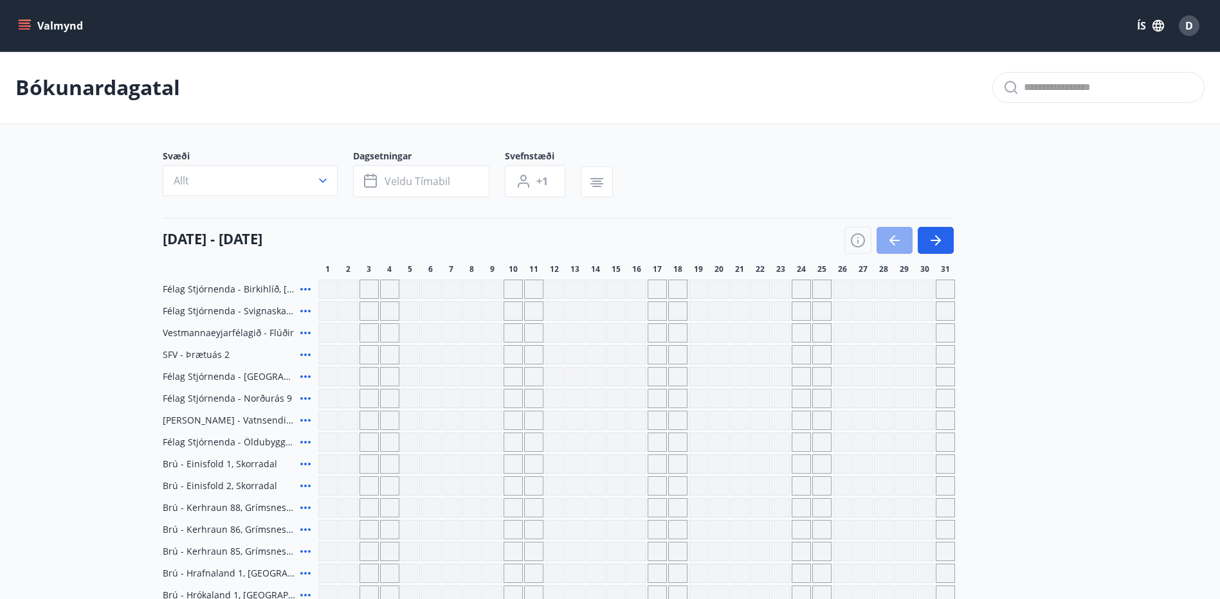
click at [896, 237] on icon "button" at bounding box center [894, 240] width 15 height 15
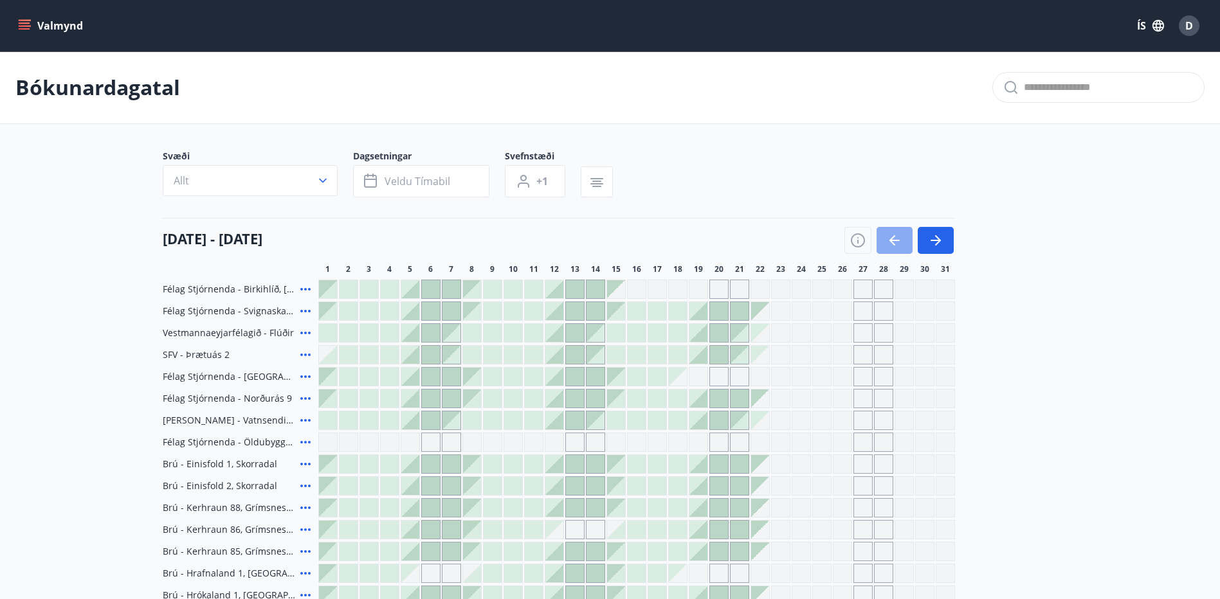
click at [899, 239] on icon "button" at bounding box center [894, 240] width 15 height 15
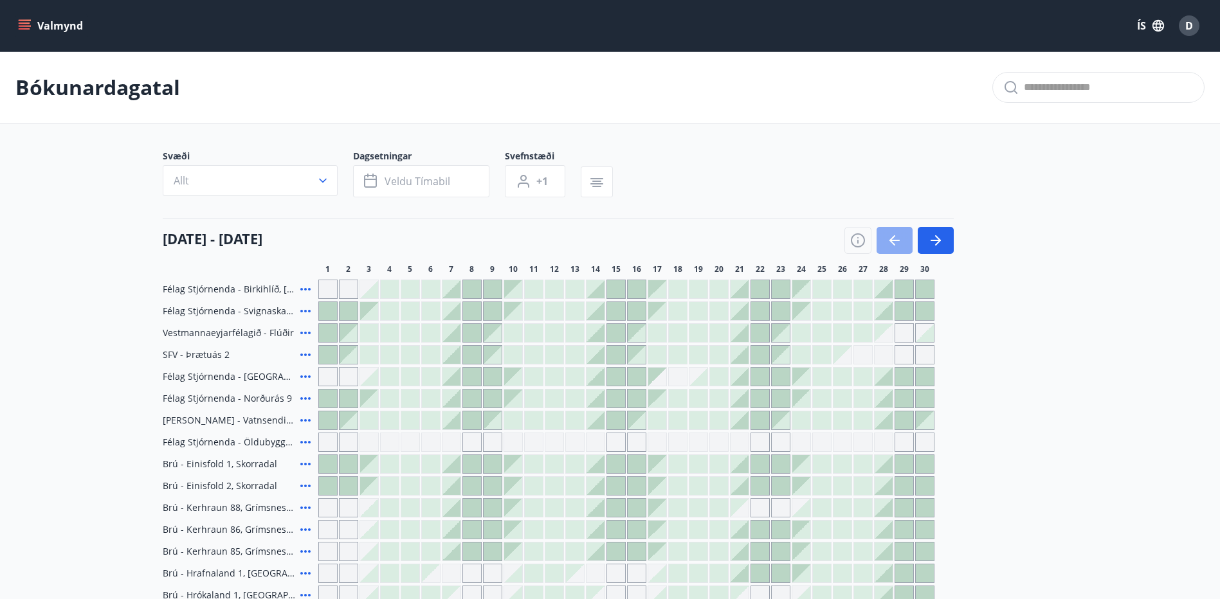
click at [899, 239] on icon "button" at bounding box center [894, 240] width 15 height 15
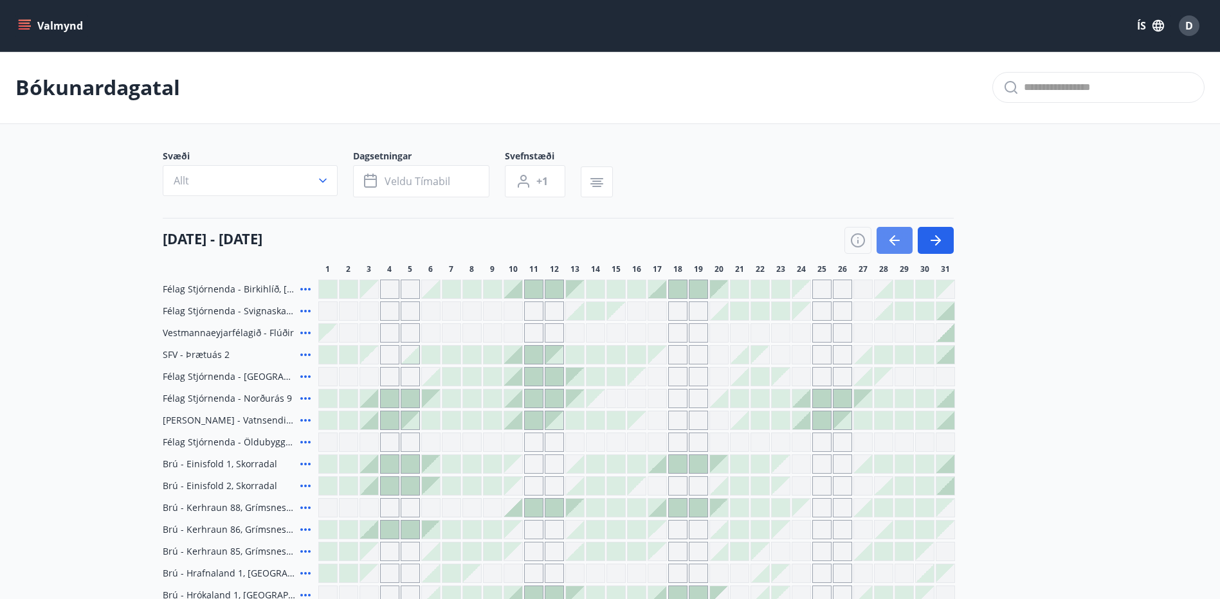
click at [899, 239] on icon "button" at bounding box center [894, 240] width 15 height 15
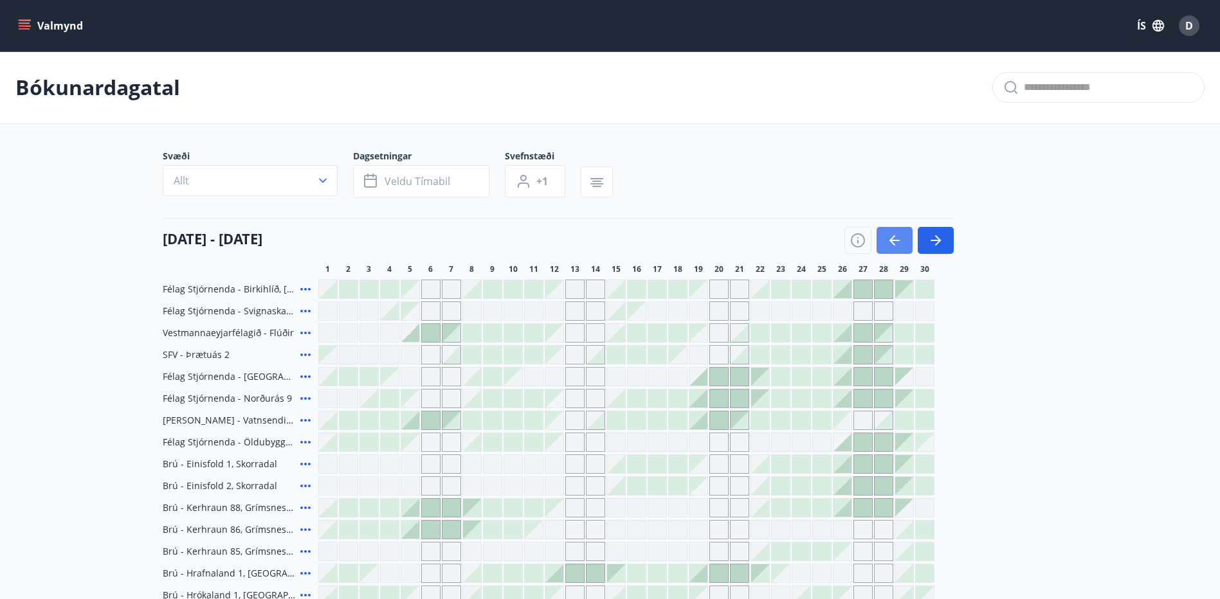
click at [899, 238] on icon "button" at bounding box center [894, 240] width 15 height 15
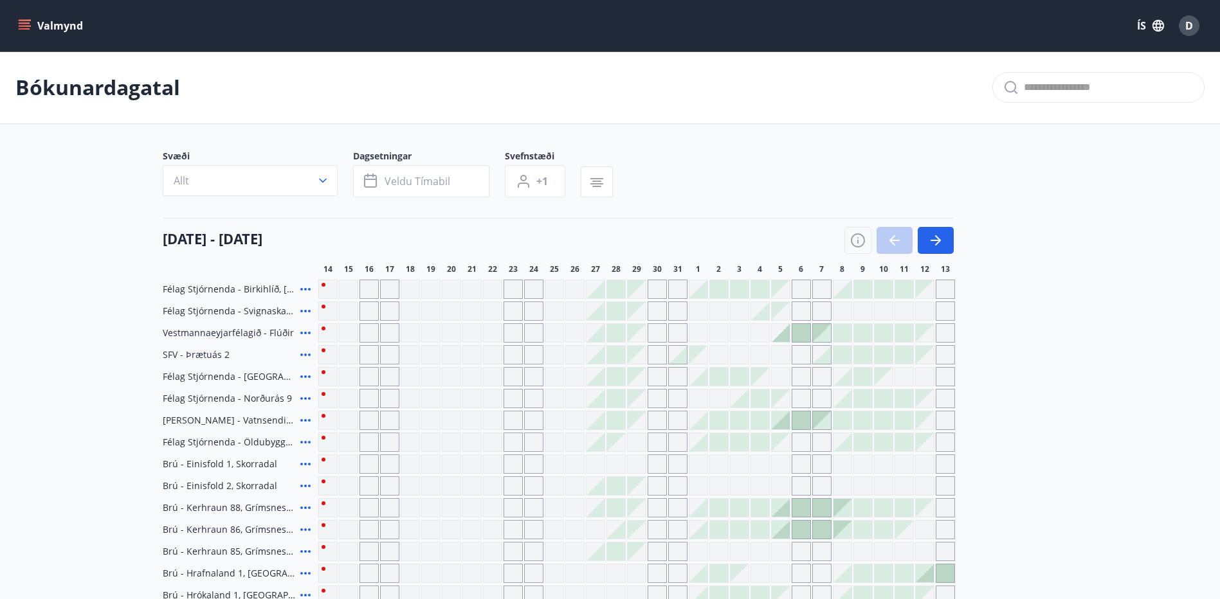
click at [899, 238] on div at bounding box center [898, 240] width 109 height 27
click at [930, 245] on icon "button" at bounding box center [935, 240] width 15 height 15
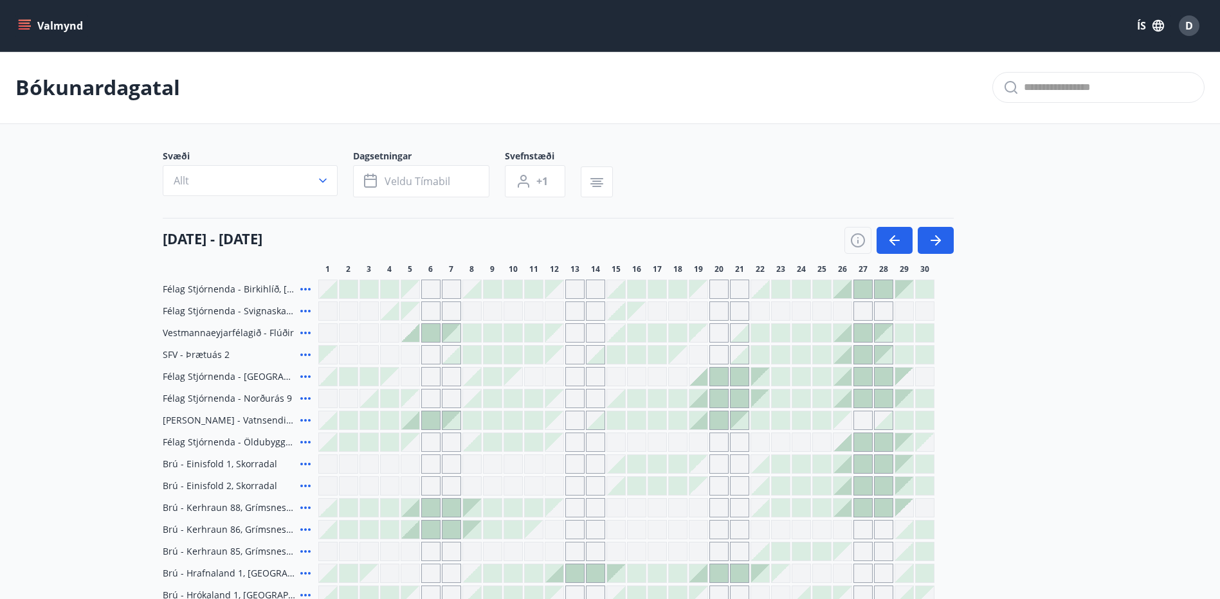
click at [33, 25] on button "Valmynd" at bounding box center [51, 25] width 73 height 23
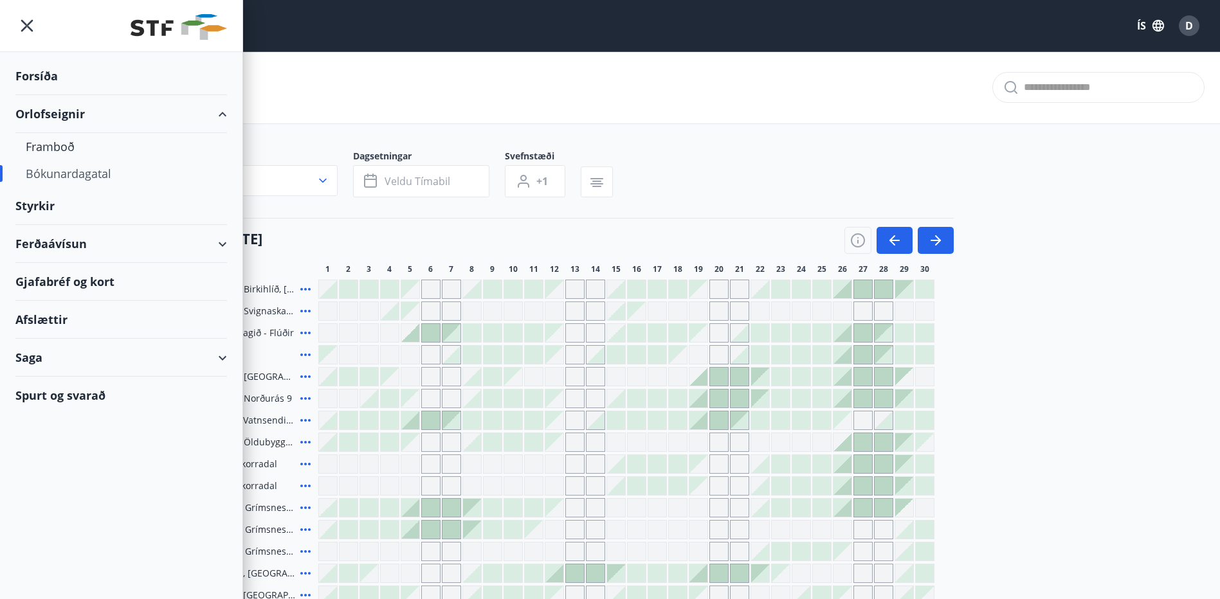
drag, startPoint x: 206, startPoint y: 239, endPoint x: 223, endPoint y: 242, distance: 16.5
click at [207, 239] on div "Ferðaávísun" at bounding box center [121, 244] width 212 height 38
click at [222, 242] on div "Ferðaávísun" at bounding box center [121, 244] width 212 height 38
drag, startPoint x: 223, startPoint y: 242, endPoint x: 178, endPoint y: 375, distance: 139.7
click at [223, 243] on div "Ferðaávísun" at bounding box center [121, 244] width 212 height 38
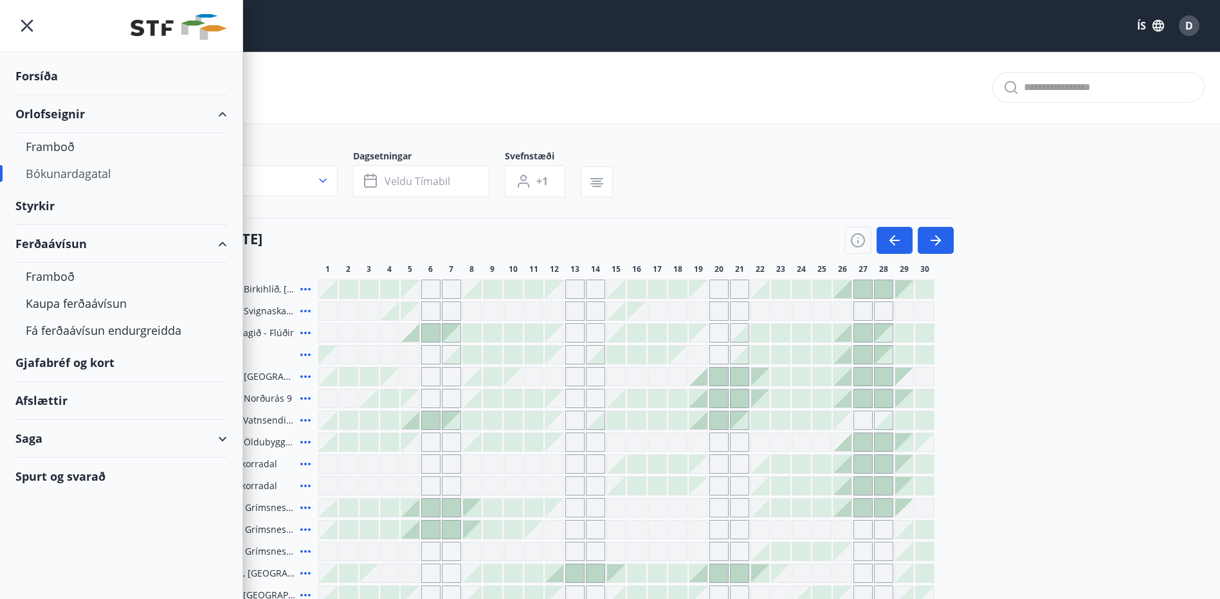
click at [93, 477] on div "Spurt og svarað" at bounding box center [121, 476] width 212 height 37
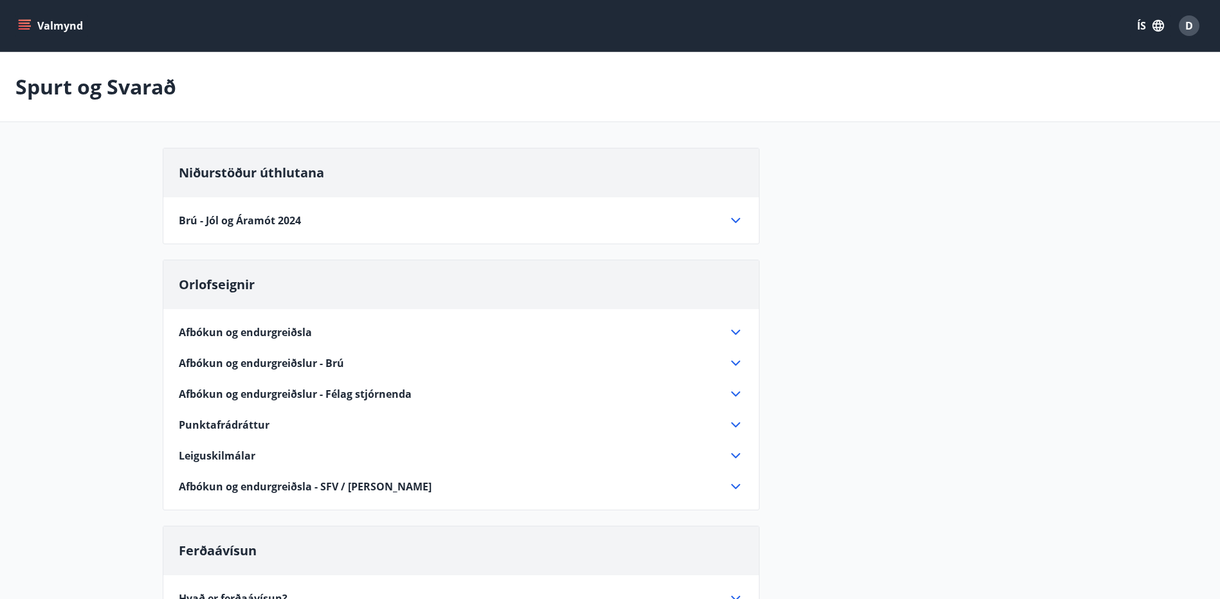
click at [246, 426] on span "Punktafrádráttur" at bounding box center [224, 425] width 91 height 14
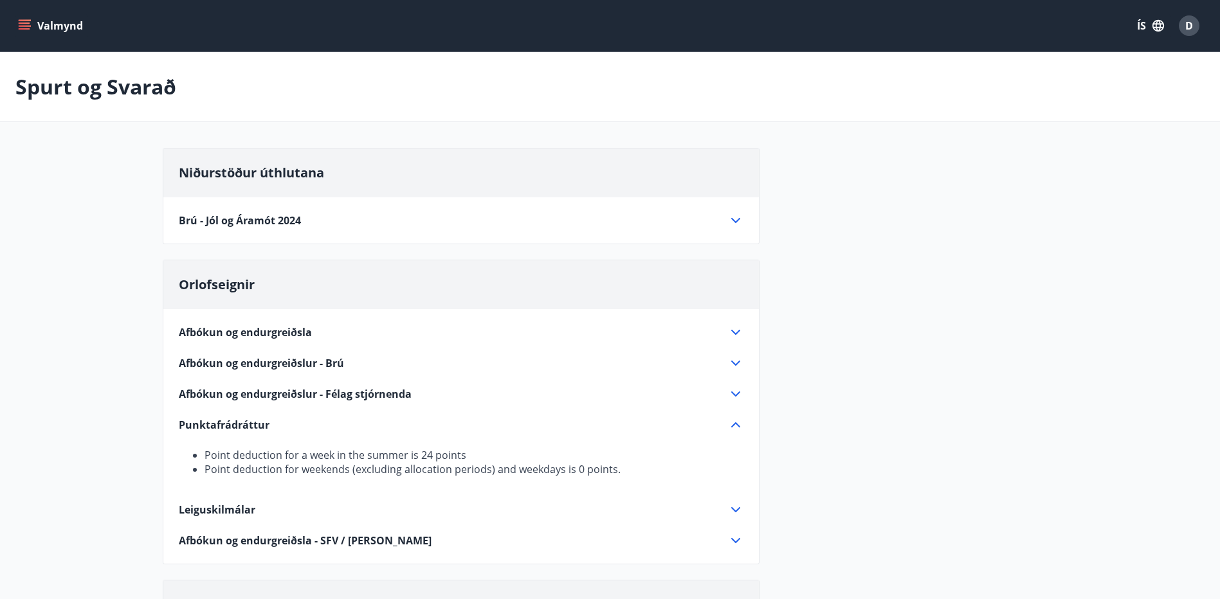
scroll to position [64, 0]
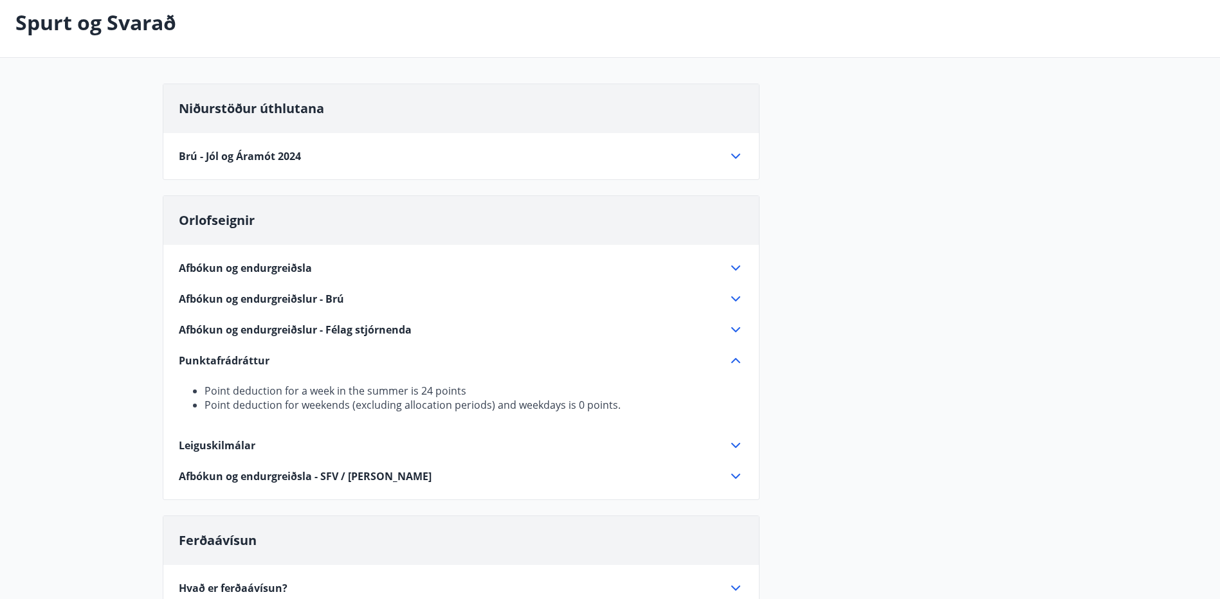
click at [305, 328] on span "Afbókun og endurgreiðslur - Félag stjórnenda" at bounding box center [295, 330] width 233 height 14
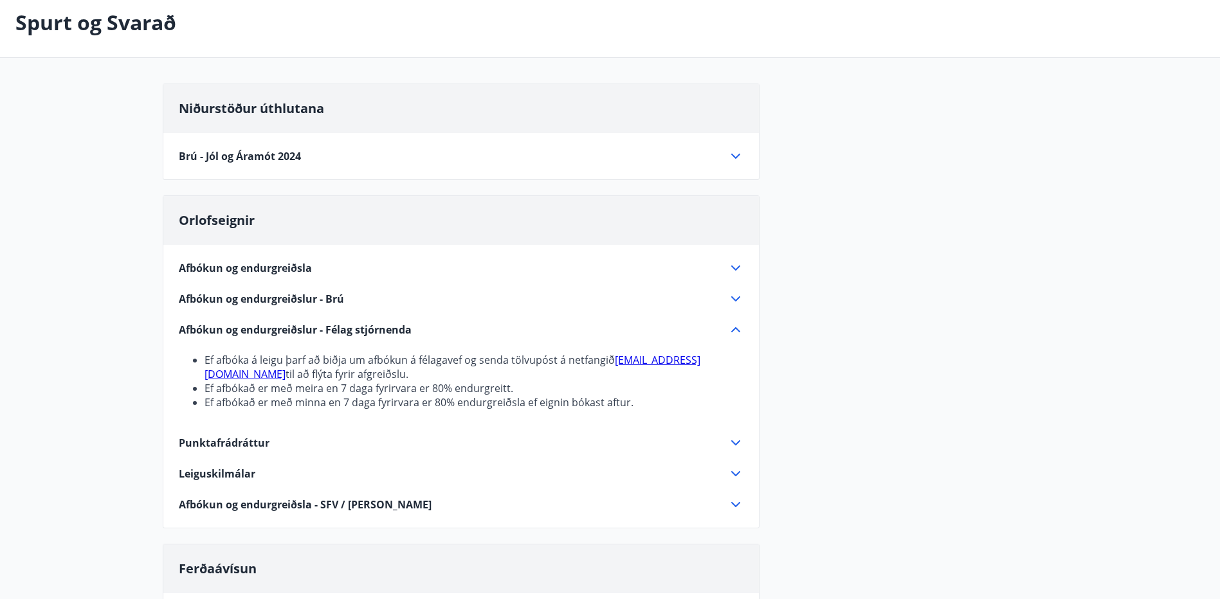
click at [300, 302] on span "Afbókun og endurgreiðslur - Brú" at bounding box center [261, 299] width 165 height 14
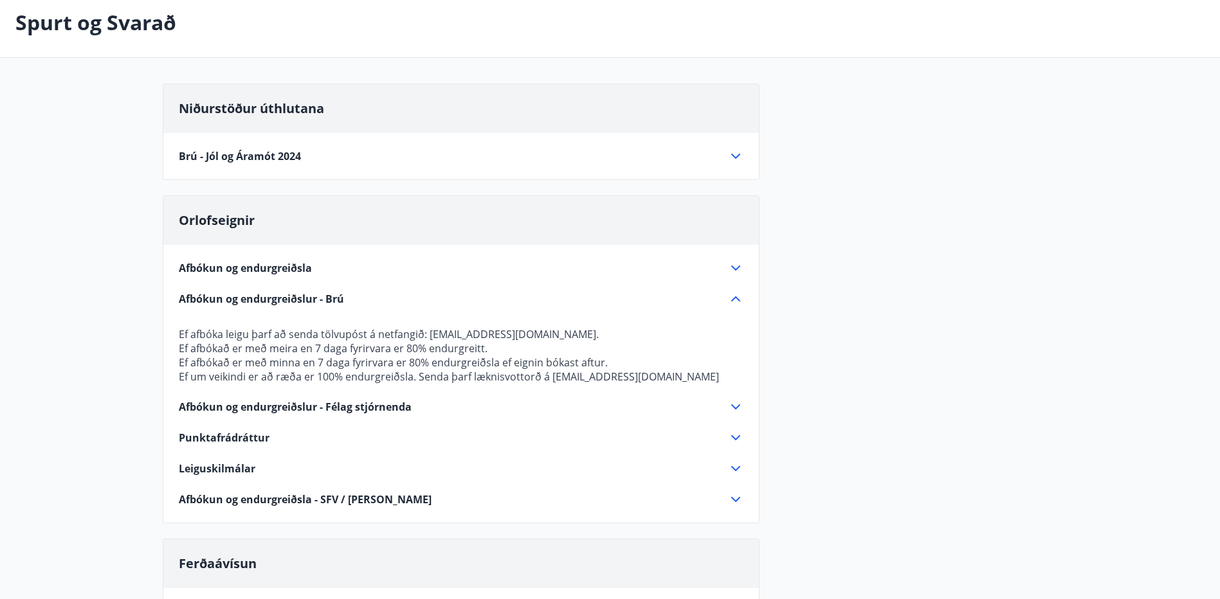
click at [287, 268] on span "Afbókun og endurgreiðsla" at bounding box center [245, 268] width 133 height 14
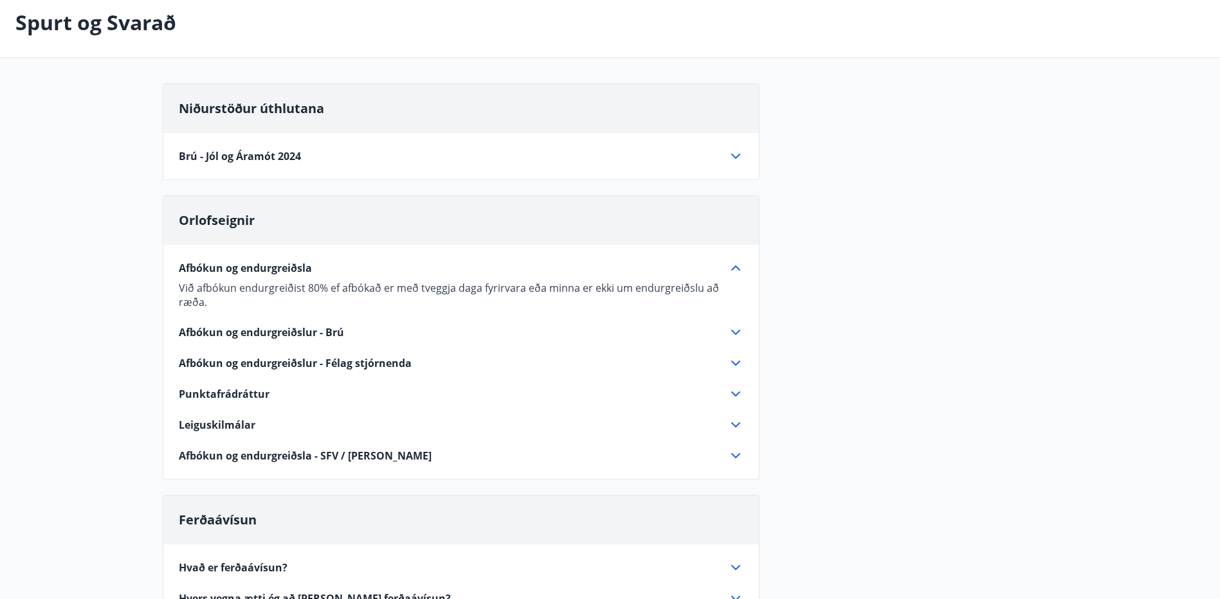
click at [255, 418] on div "Leiguskilmálar" at bounding box center [453, 425] width 549 height 14
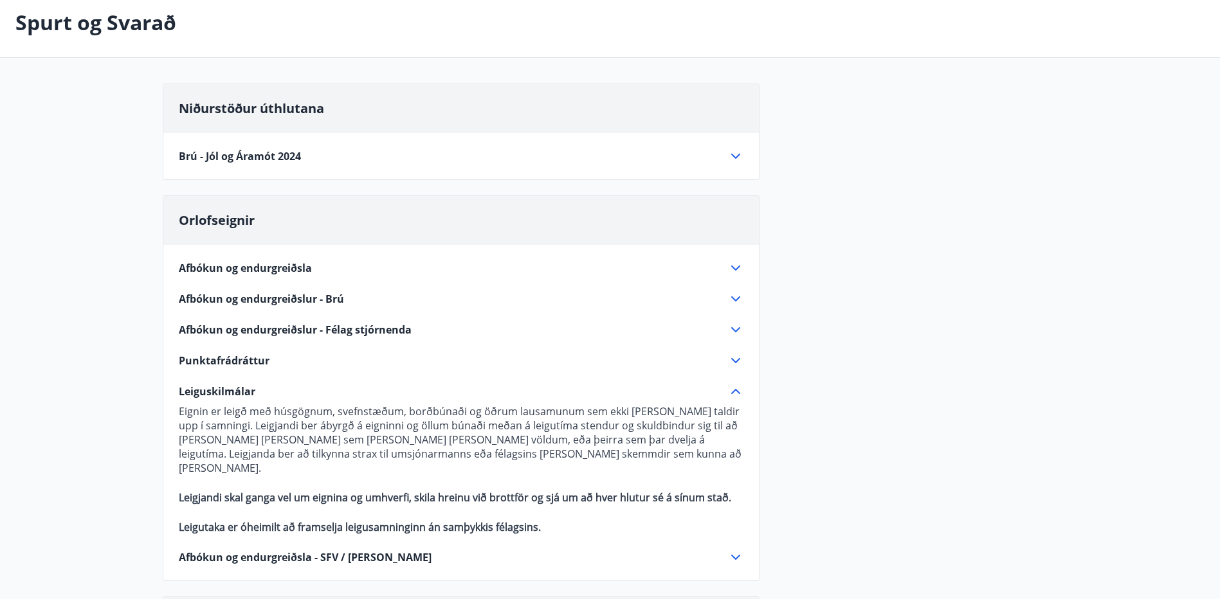
click at [259, 551] on span "Afbókun og endurgreiðsla - SFV / [PERSON_NAME]" at bounding box center [305, 558] width 253 height 14
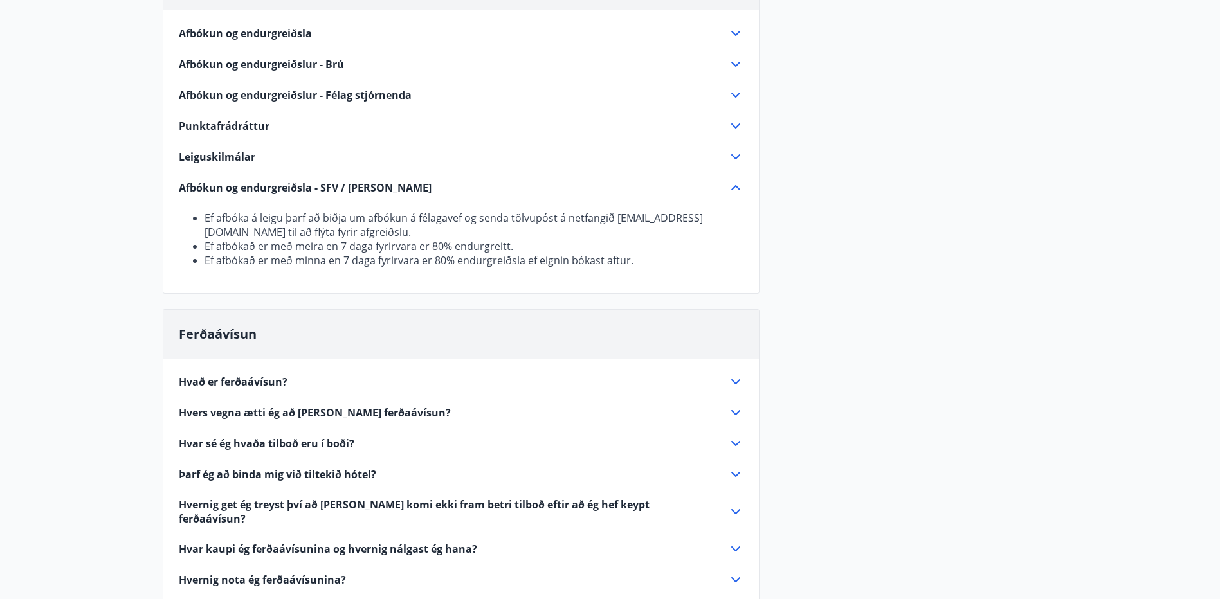
scroll to position [322, 0]
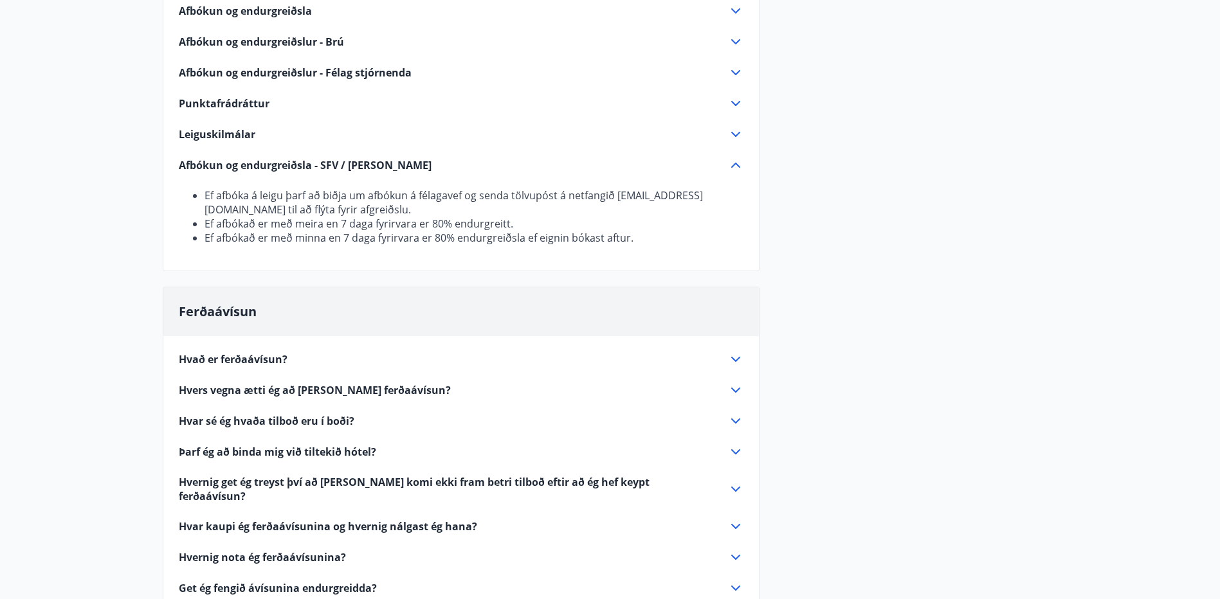
click at [259, 368] on div "Hvað er ferðaávísun? Ferðaávísun er inneign, sem þú getur notað til að greiða f…" at bounding box center [461, 518] width 596 height 365
click at [259, 361] on span "Hvað er ferðaávísun?" at bounding box center [233, 359] width 109 height 14
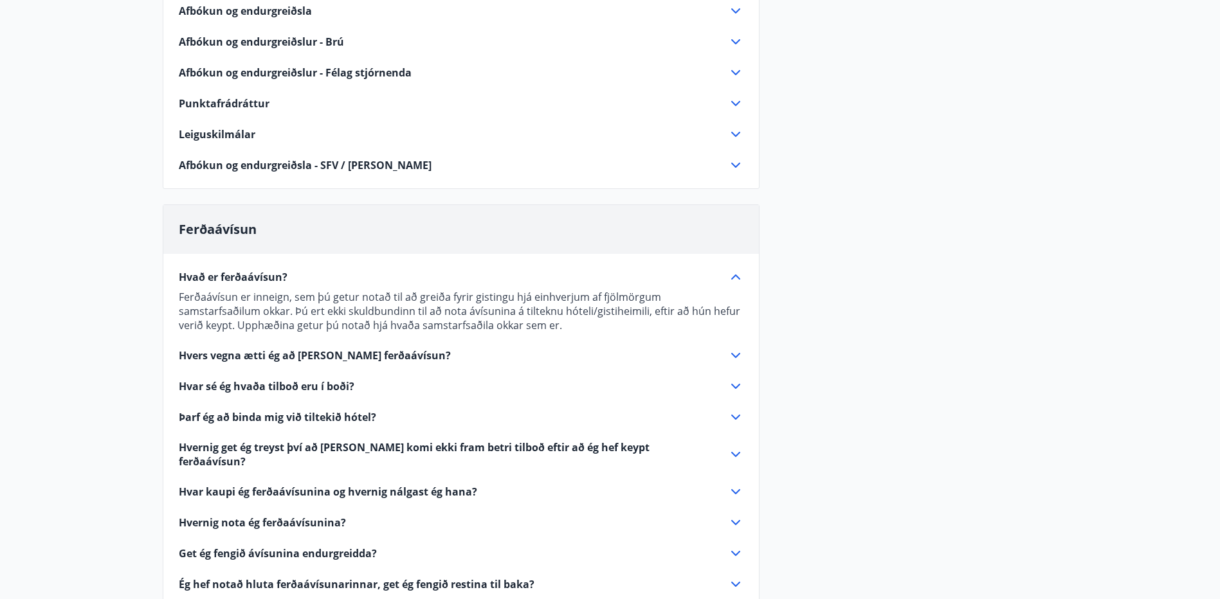
click at [287, 410] on div "Þarf ég að binda mig við tiltekið hótel?" at bounding box center [461, 417] width 565 height 15
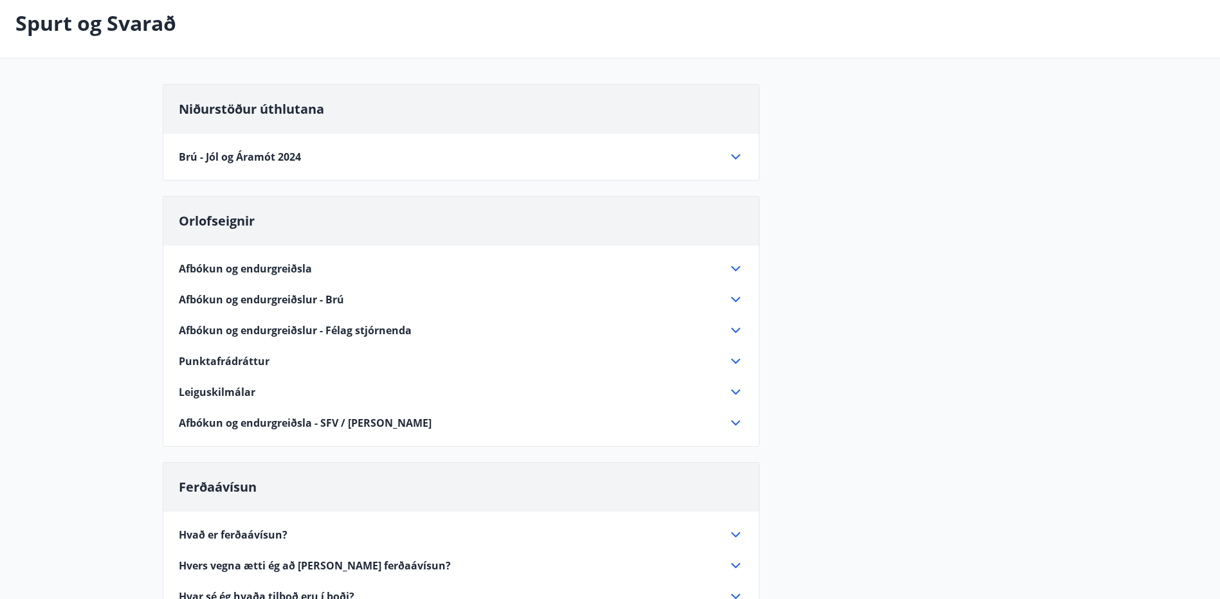
scroll to position [0, 0]
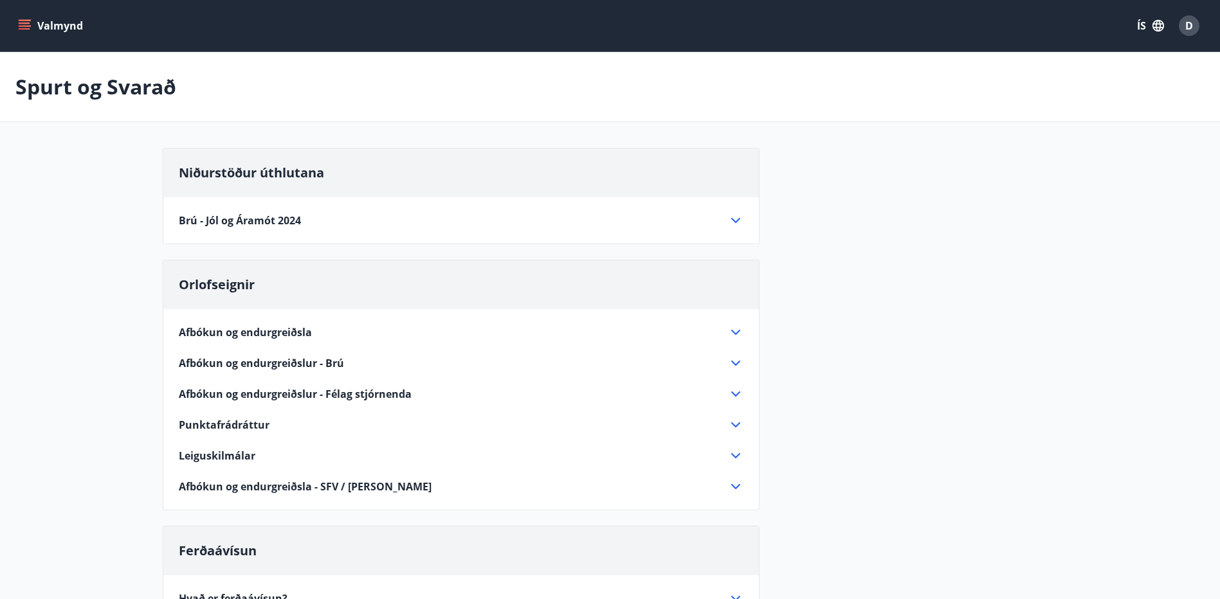
click at [318, 219] on div "Brú - Jól og Áramót 2024" at bounding box center [453, 221] width 549 height 14
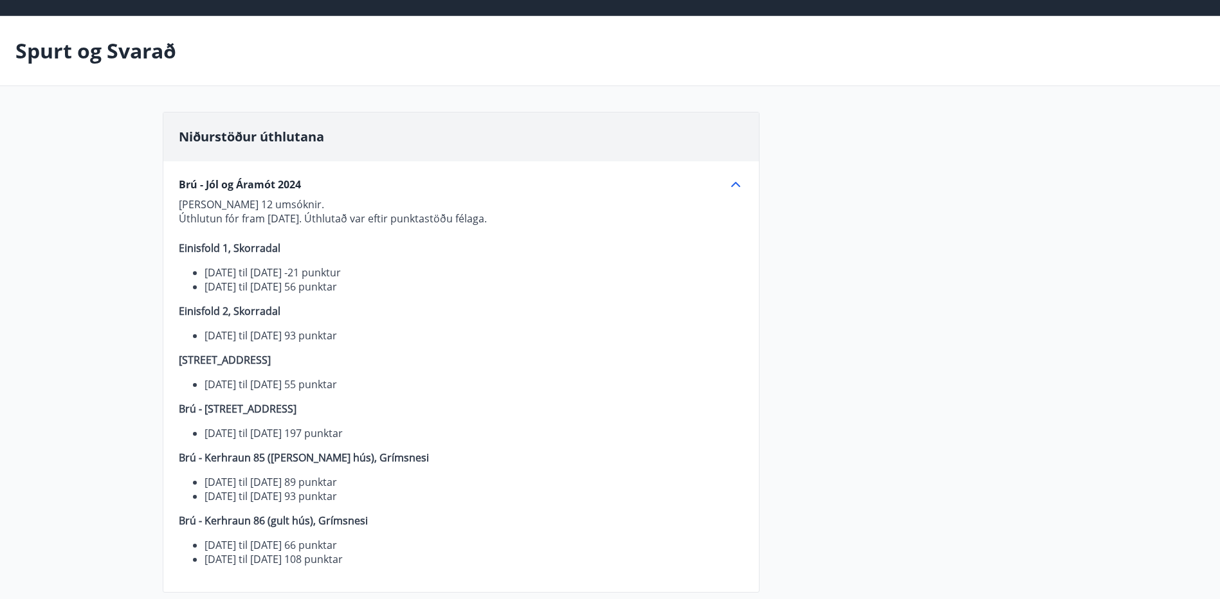
scroll to position [64, 0]
